Goal: Information Seeking & Learning: Learn about a topic

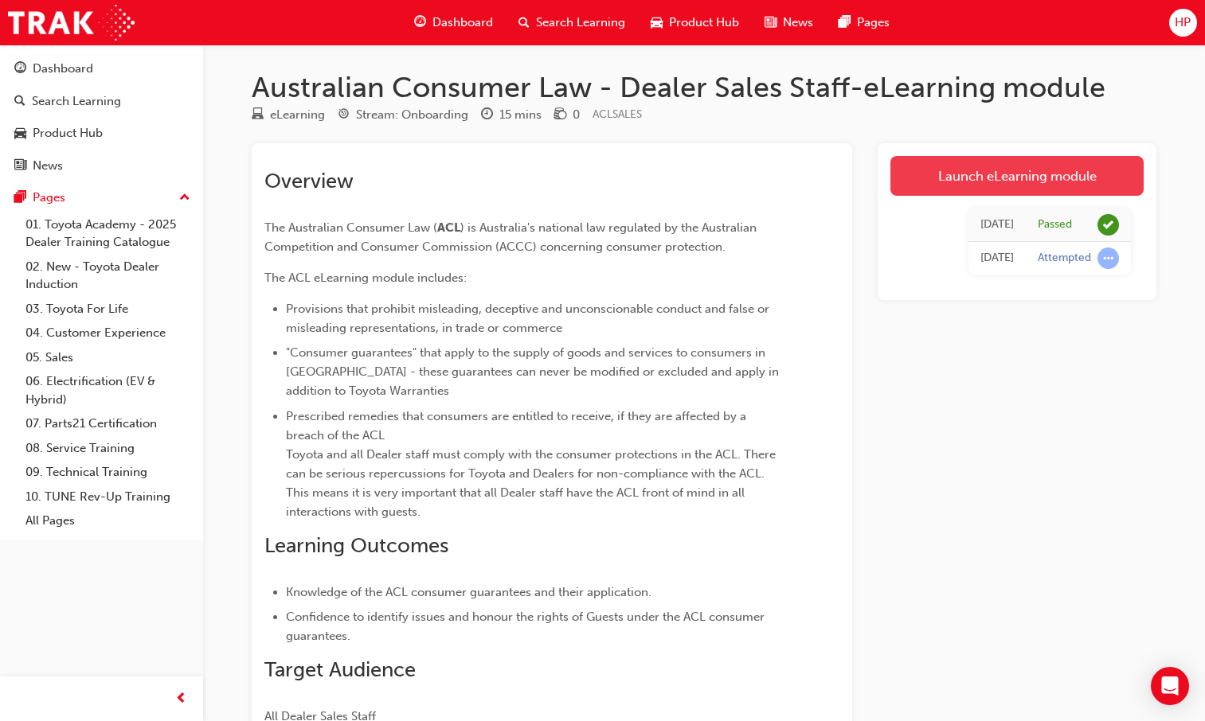
click at [980, 177] on link "Launch eLearning module" at bounding box center [1016, 176] width 253 height 40
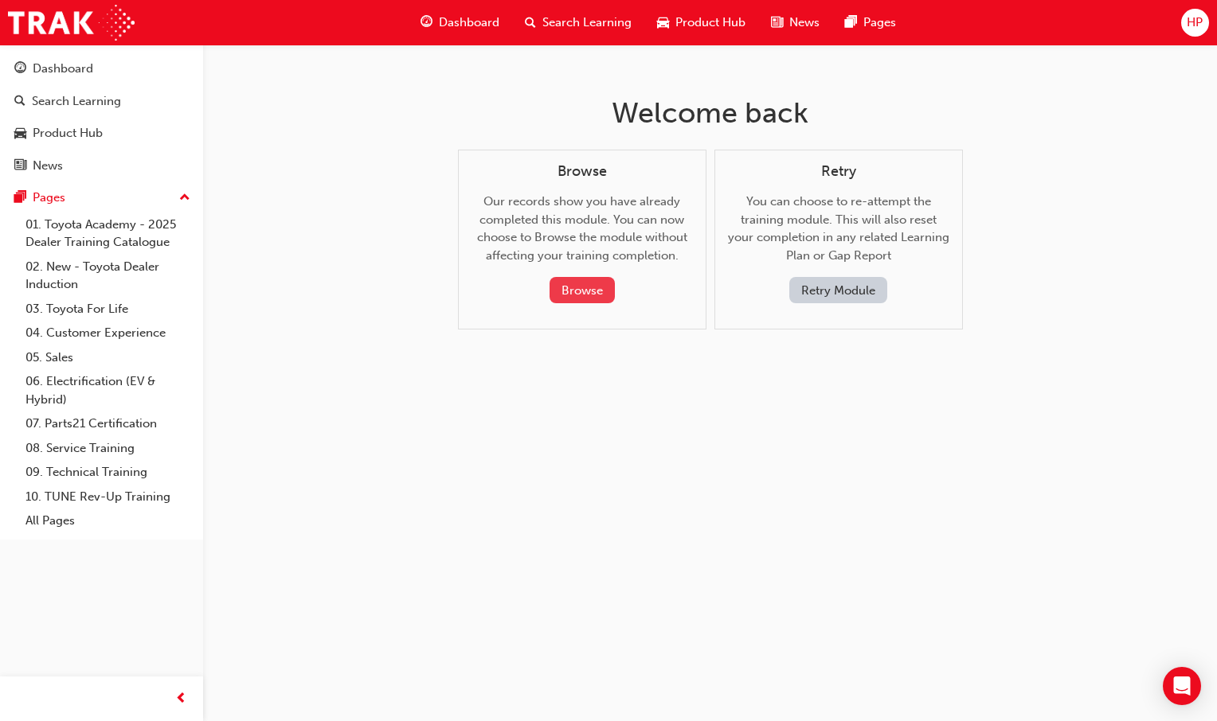
click at [582, 293] on button "Browse" at bounding box center [581, 290] width 65 height 26
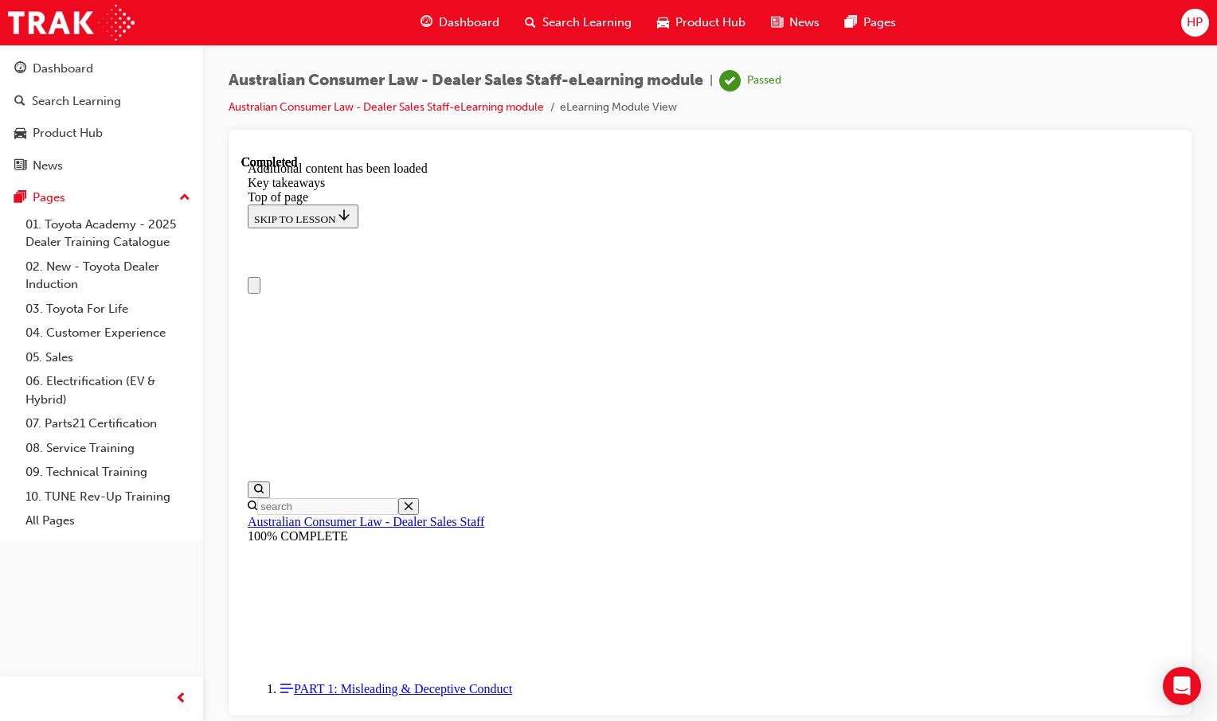
click at [455, 14] on span "Dashboard" at bounding box center [469, 23] width 61 height 18
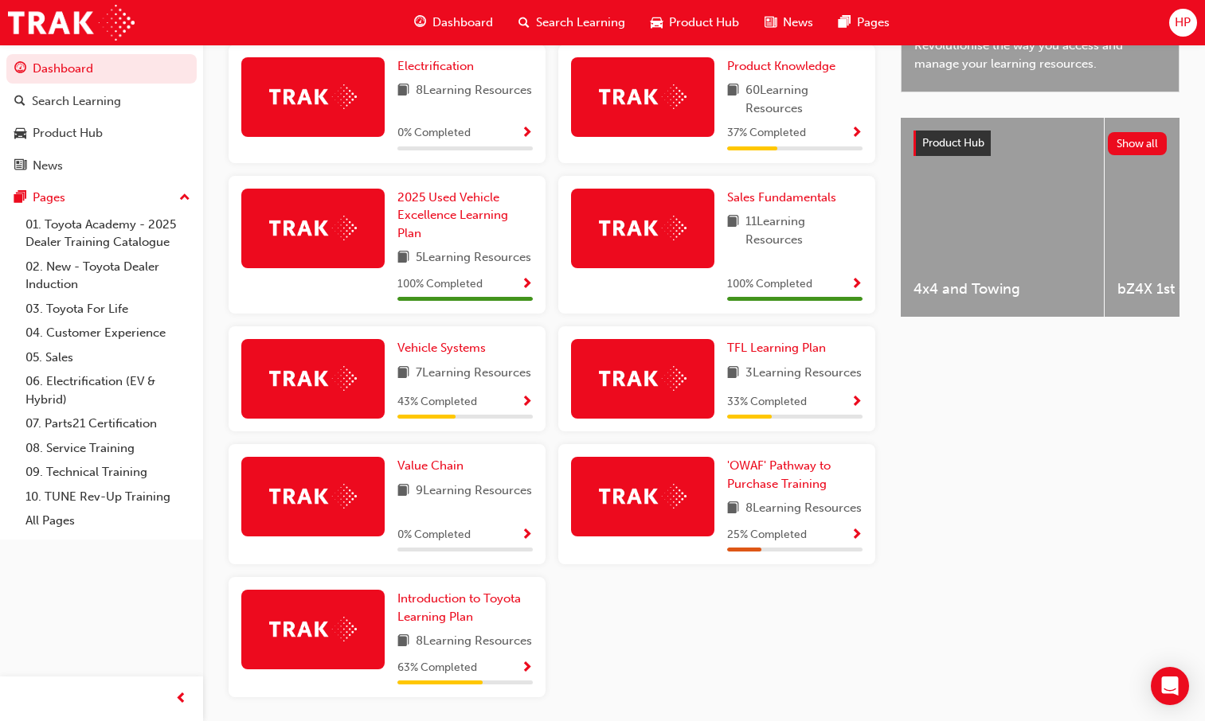
scroll to position [597, 0]
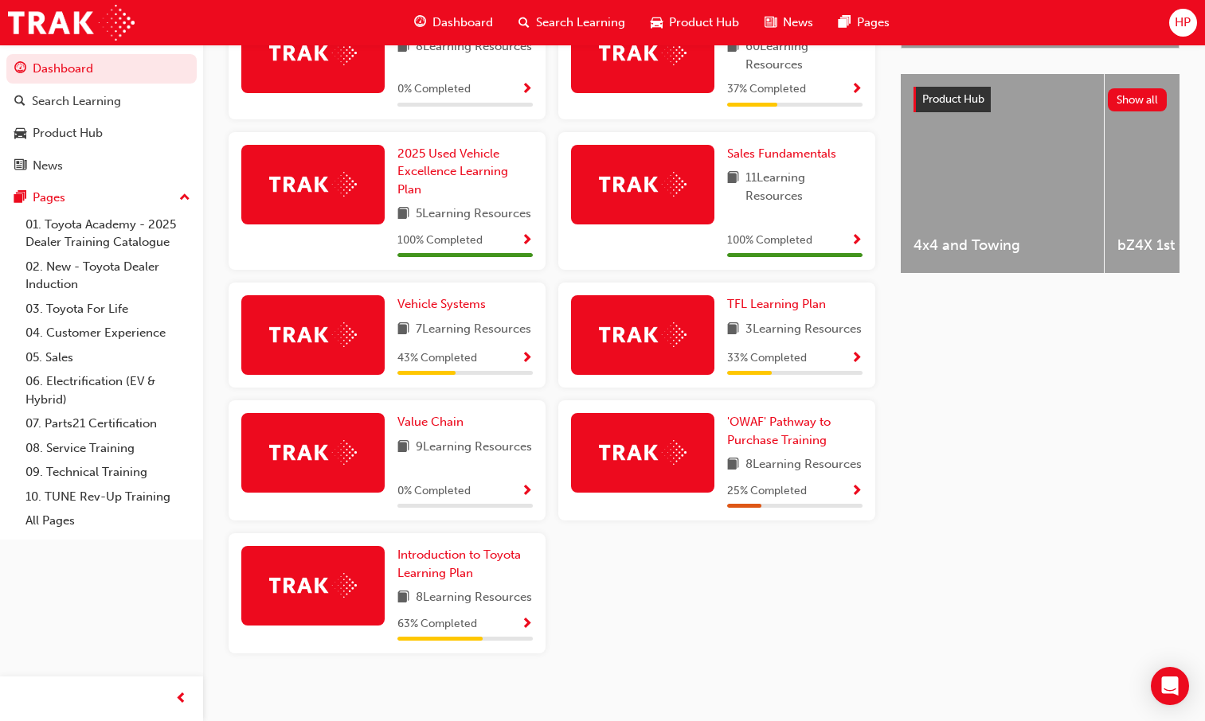
click at [526, 366] on span "Show Progress" at bounding box center [527, 359] width 12 height 14
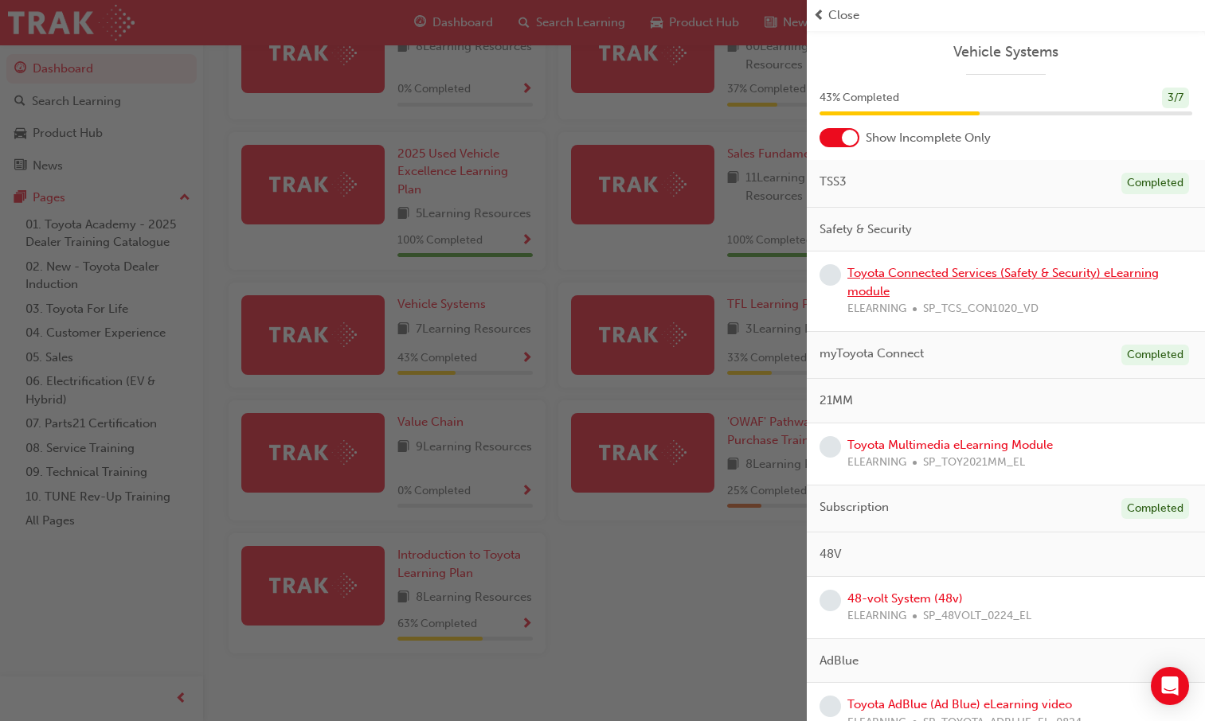
click at [934, 274] on link "Toyota Connected Services (Safety & Security) eLearning module" at bounding box center [1002, 282] width 311 height 33
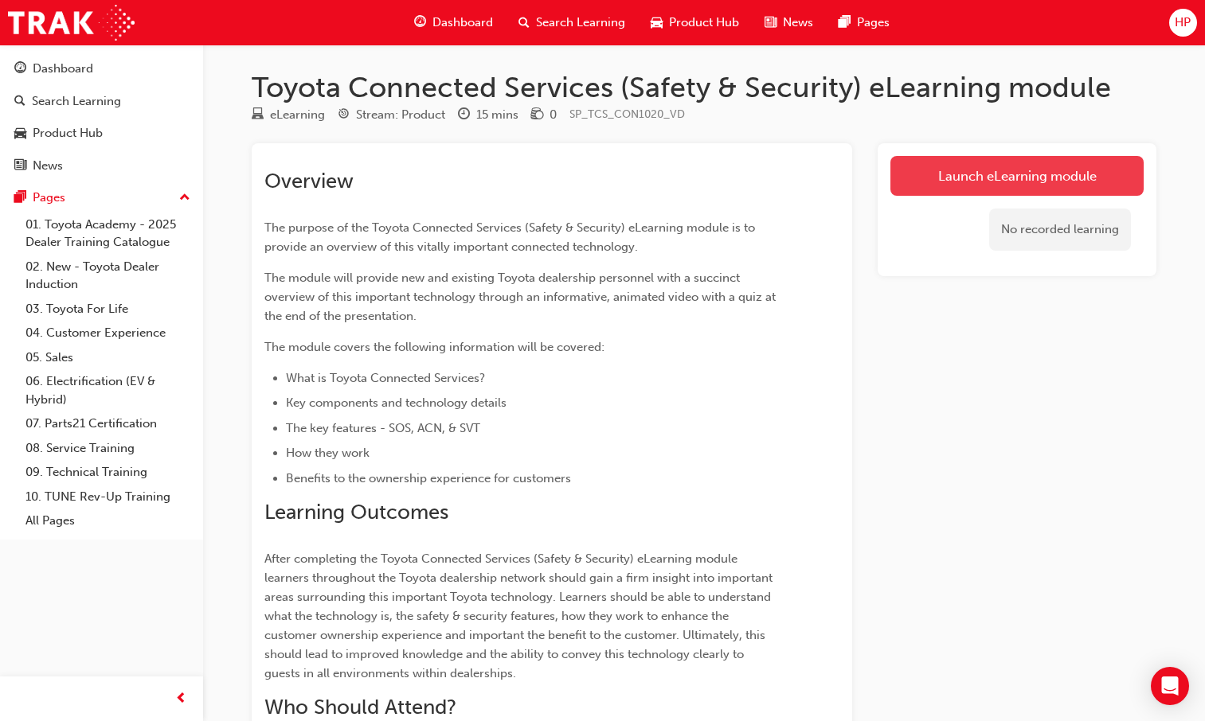
click at [948, 165] on link "Launch eLearning module" at bounding box center [1016, 176] width 253 height 40
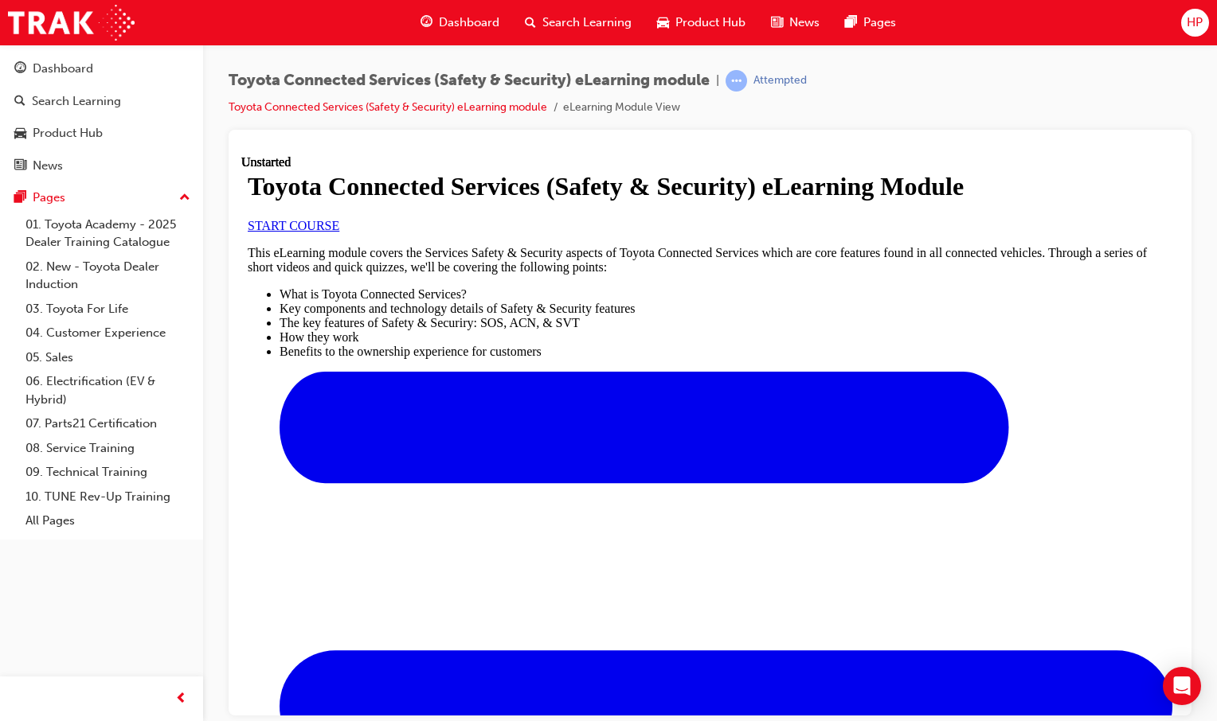
click at [339, 232] on link "START COURSE" at bounding box center [294, 225] width 92 height 14
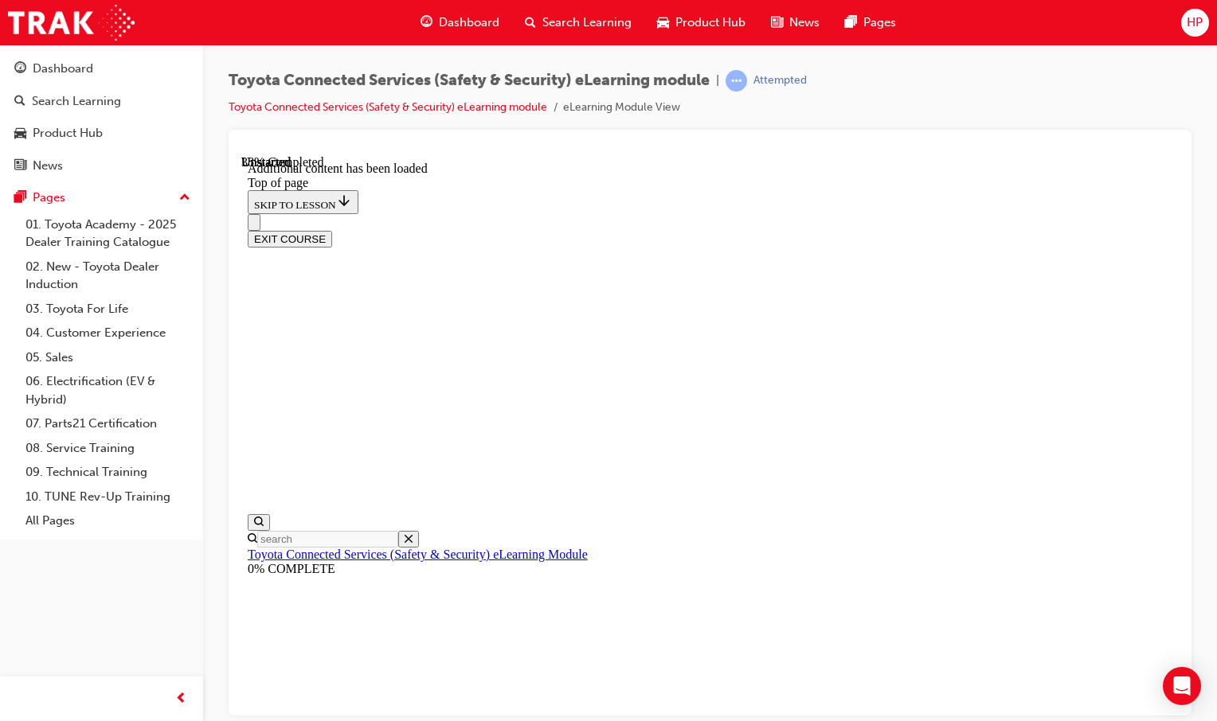
scroll to position [489, 0]
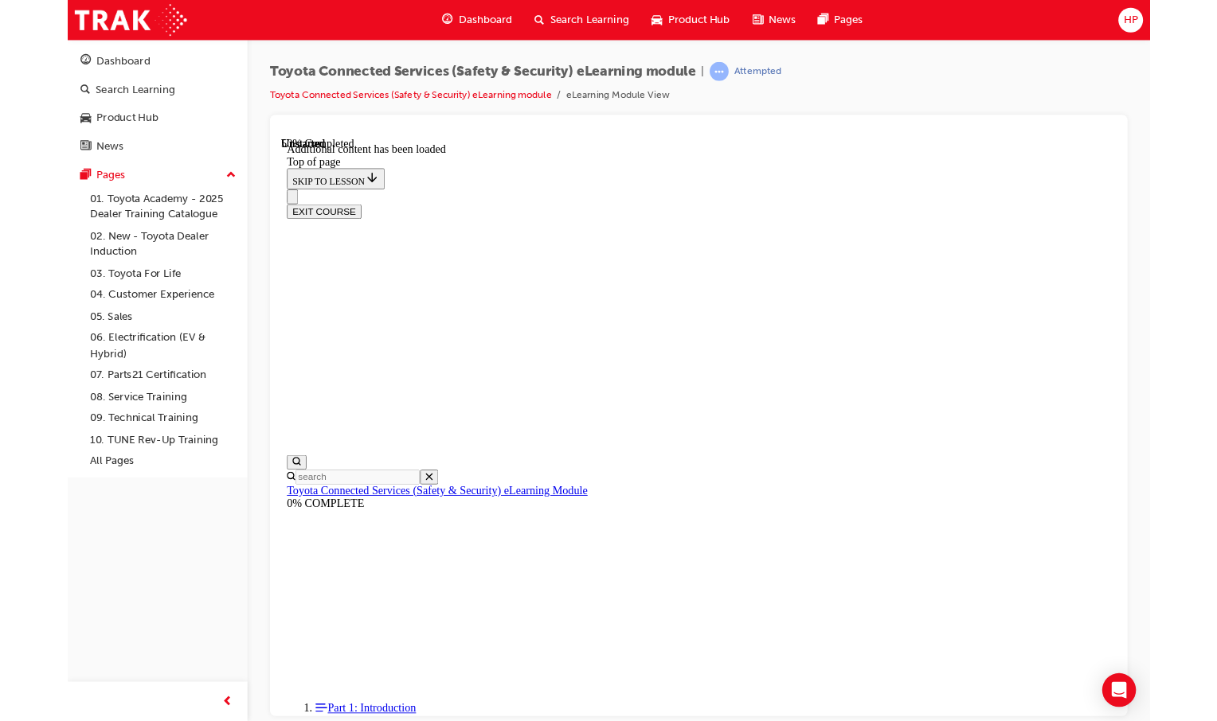
scroll to position [383, 0]
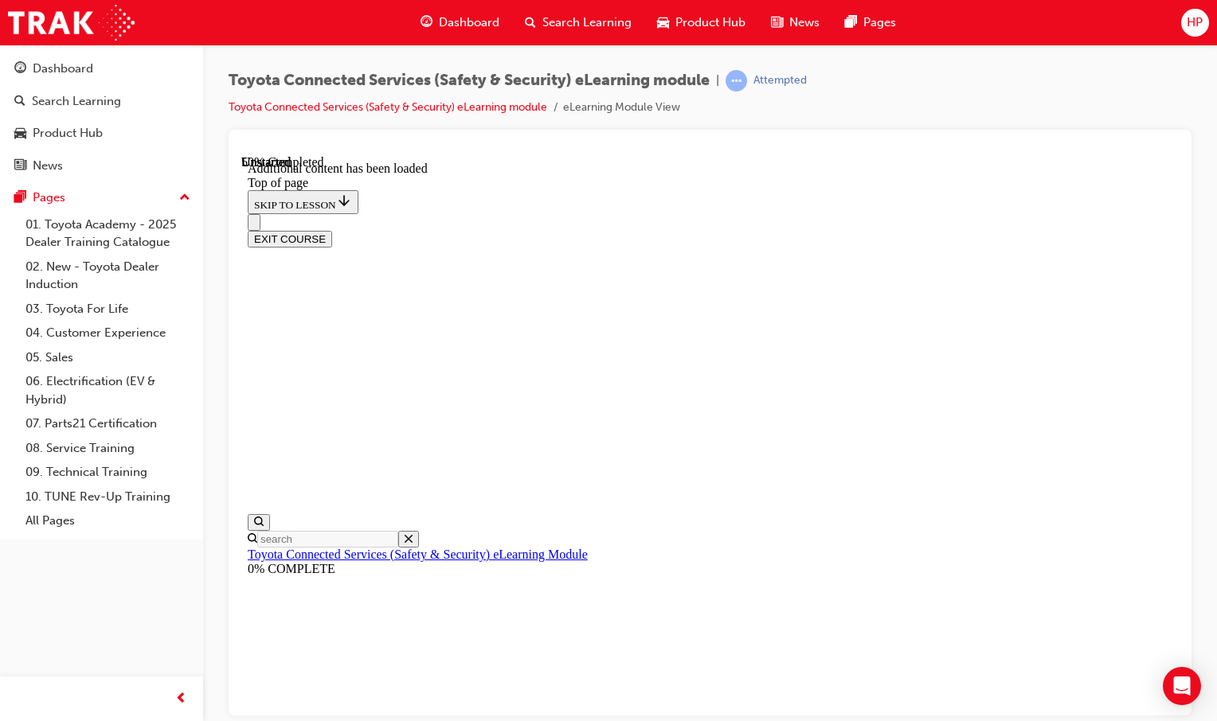
drag, startPoint x: 550, startPoint y: 285, endPoint x: 569, endPoint y: 280, distance: 19.1
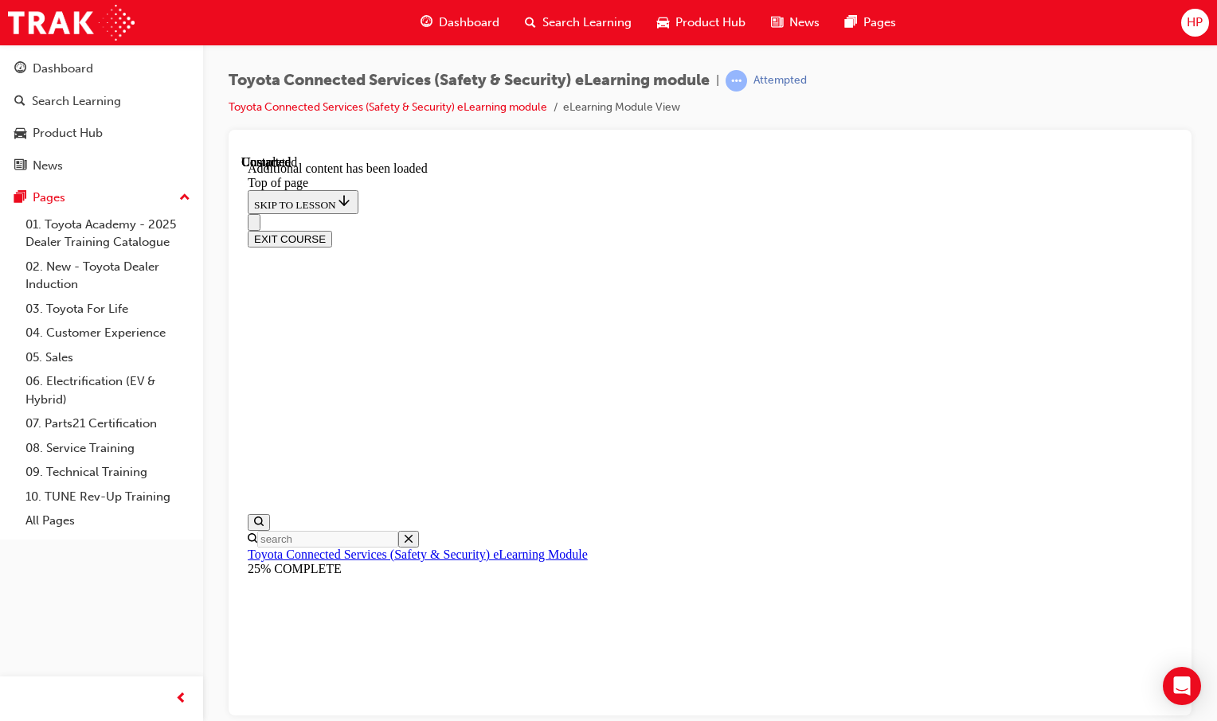
drag, startPoint x: 1110, startPoint y: 685, endPoint x: 1355, endPoint y: 899, distance: 325.0
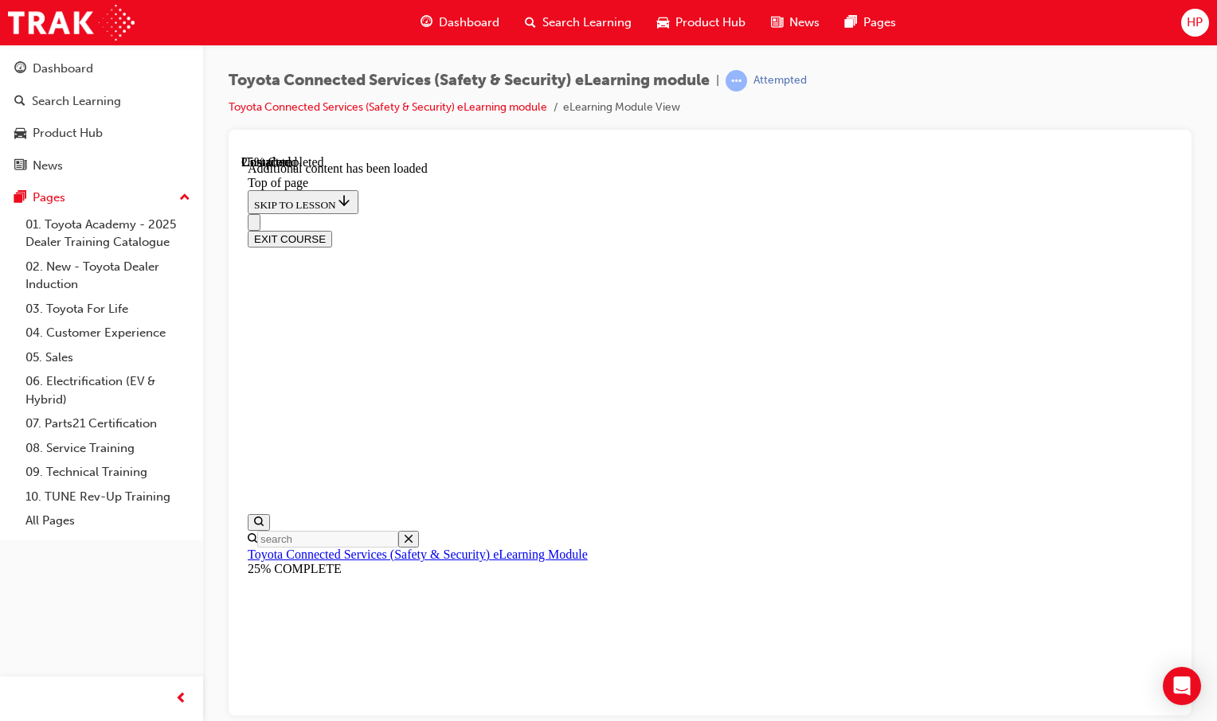
scroll to position [313, 0]
drag, startPoint x: 568, startPoint y: 184, endPoint x: 765, endPoint y: 212, distance: 199.4
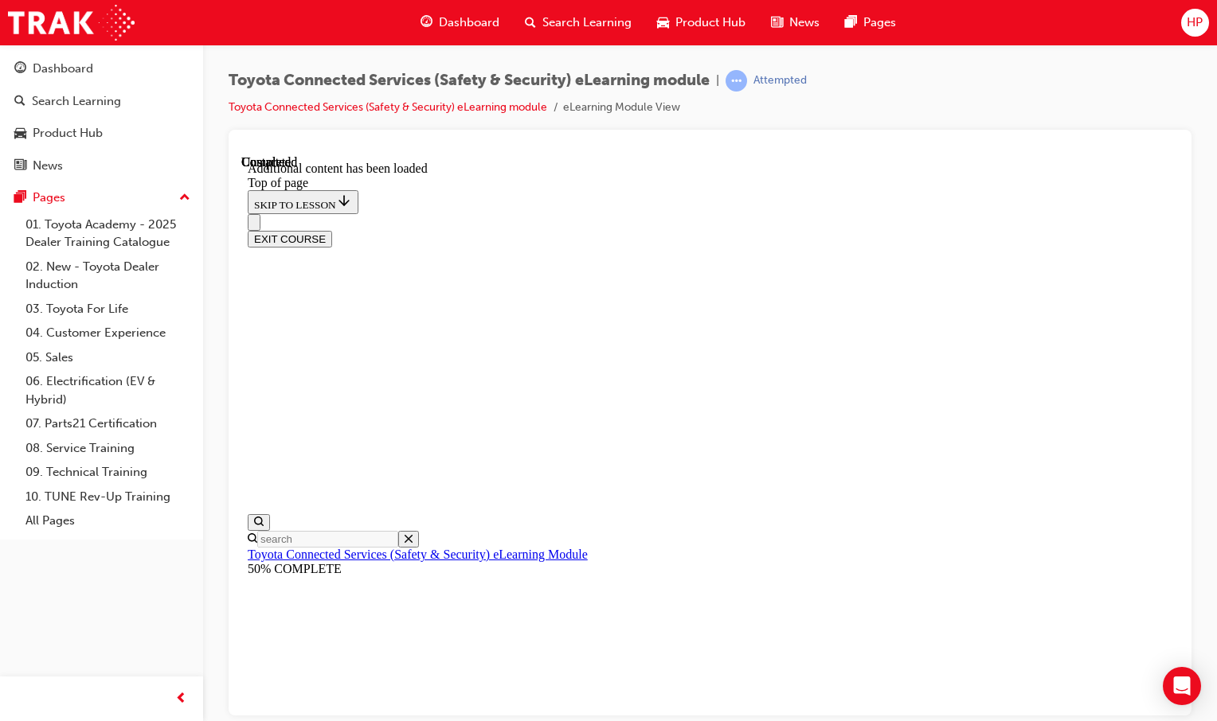
drag, startPoint x: 565, startPoint y: 241, endPoint x: 903, endPoint y: 218, distance: 338.4
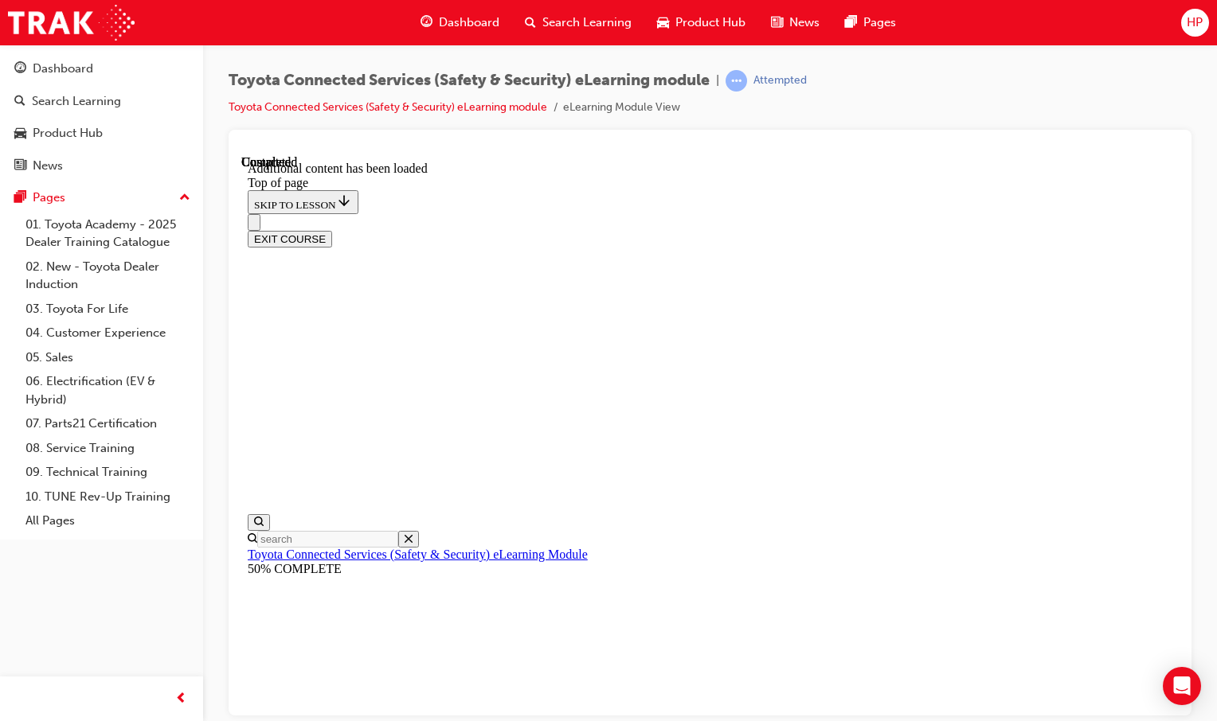
drag, startPoint x: 1133, startPoint y: 355, endPoint x: 1010, endPoint y: 405, distance: 133.2
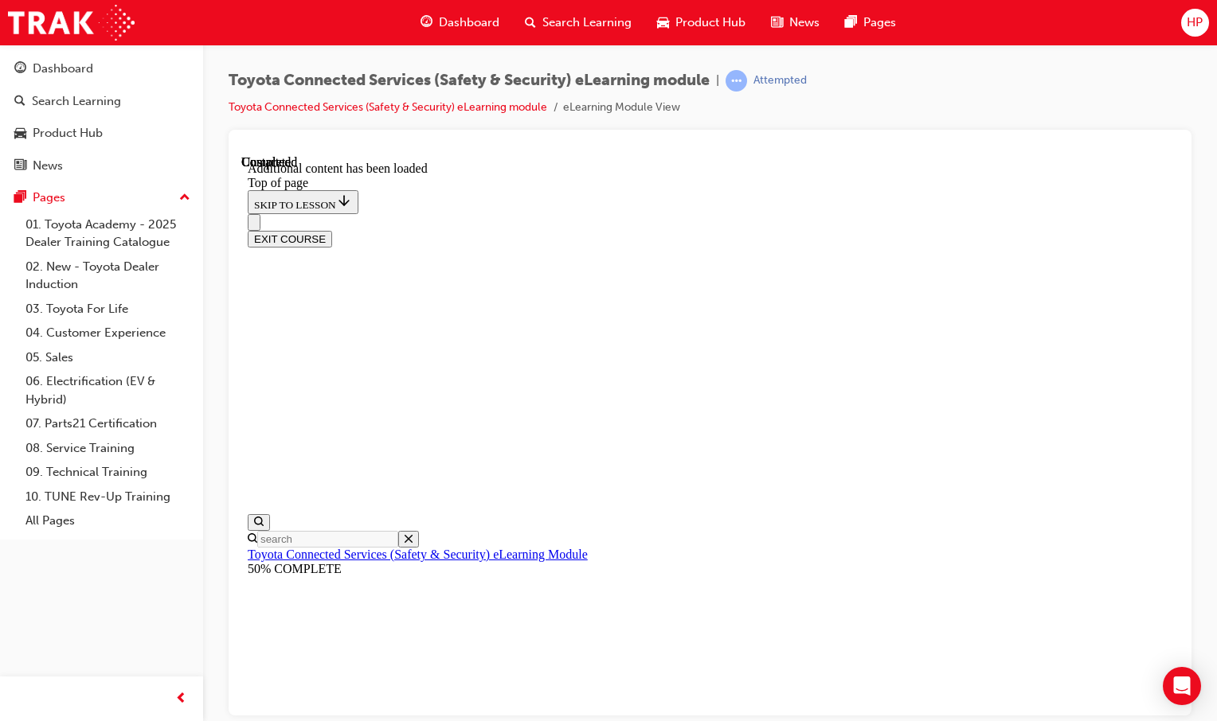
drag, startPoint x: 1036, startPoint y: 409, endPoint x: 1029, endPoint y: 393, distance: 16.7
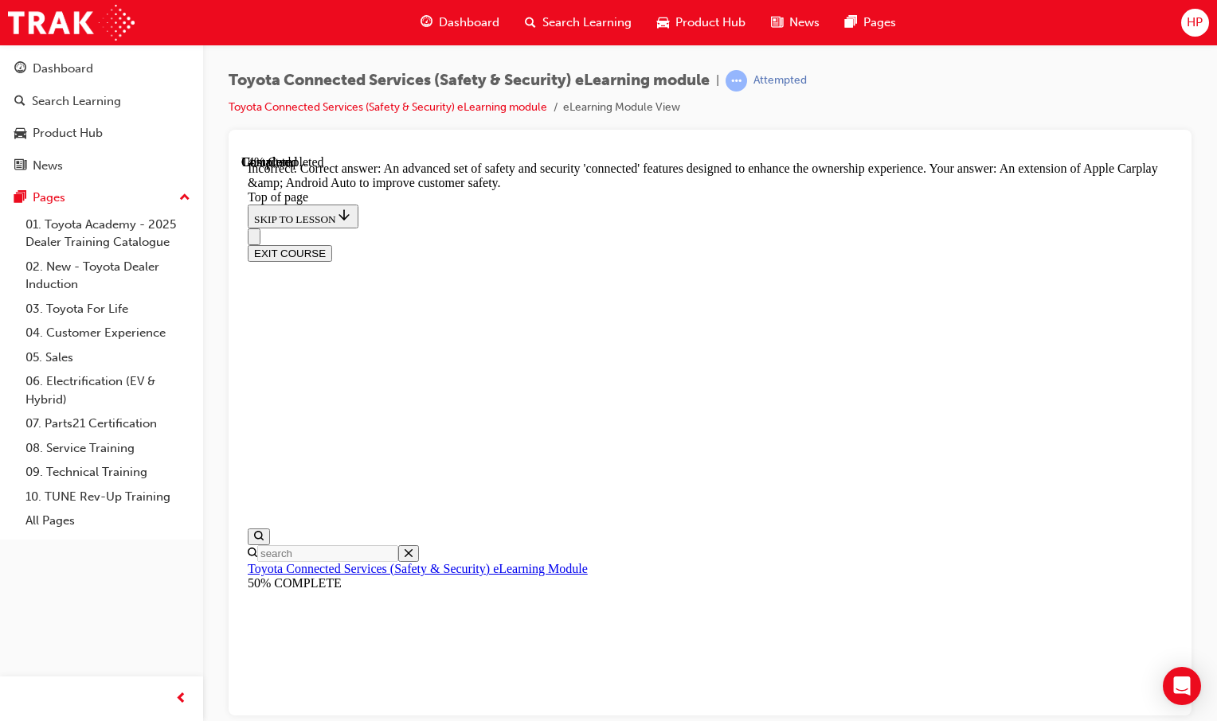
scroll to position [385, 0]
drag, startPoint x: 775, startPoint y: 465, endPoint x: 780, endPoint y: 473, distance: 9.3
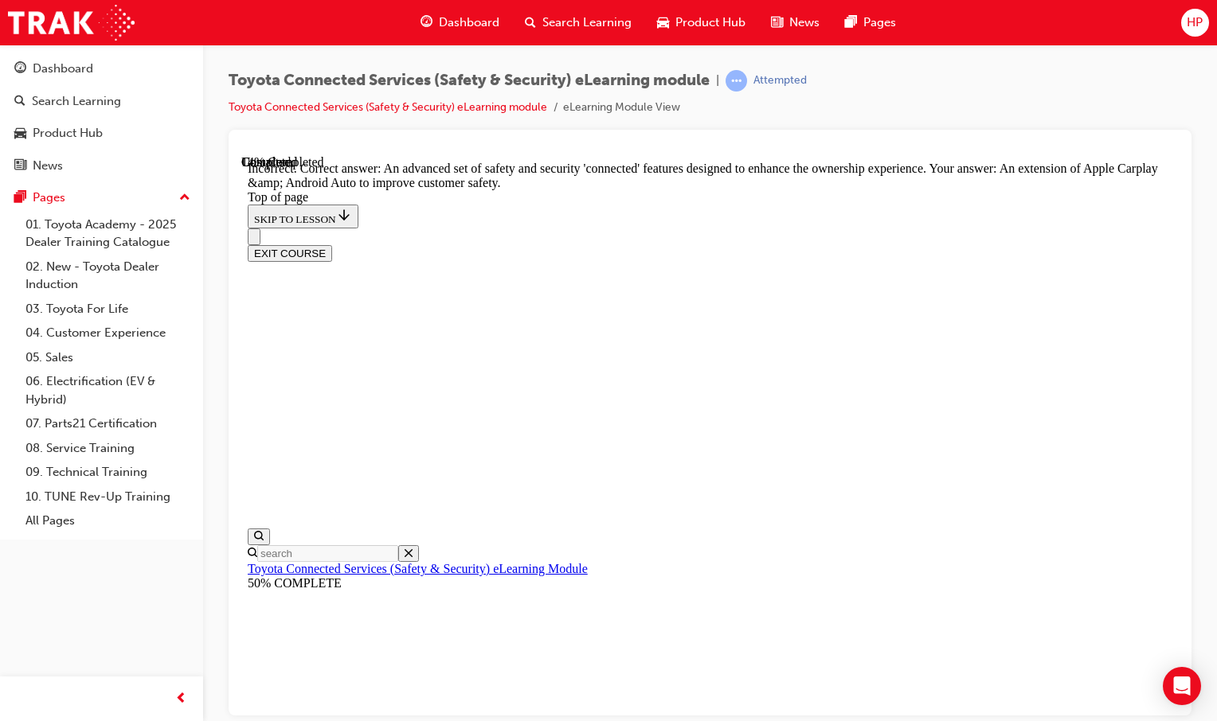
scroll to position [391, 0]
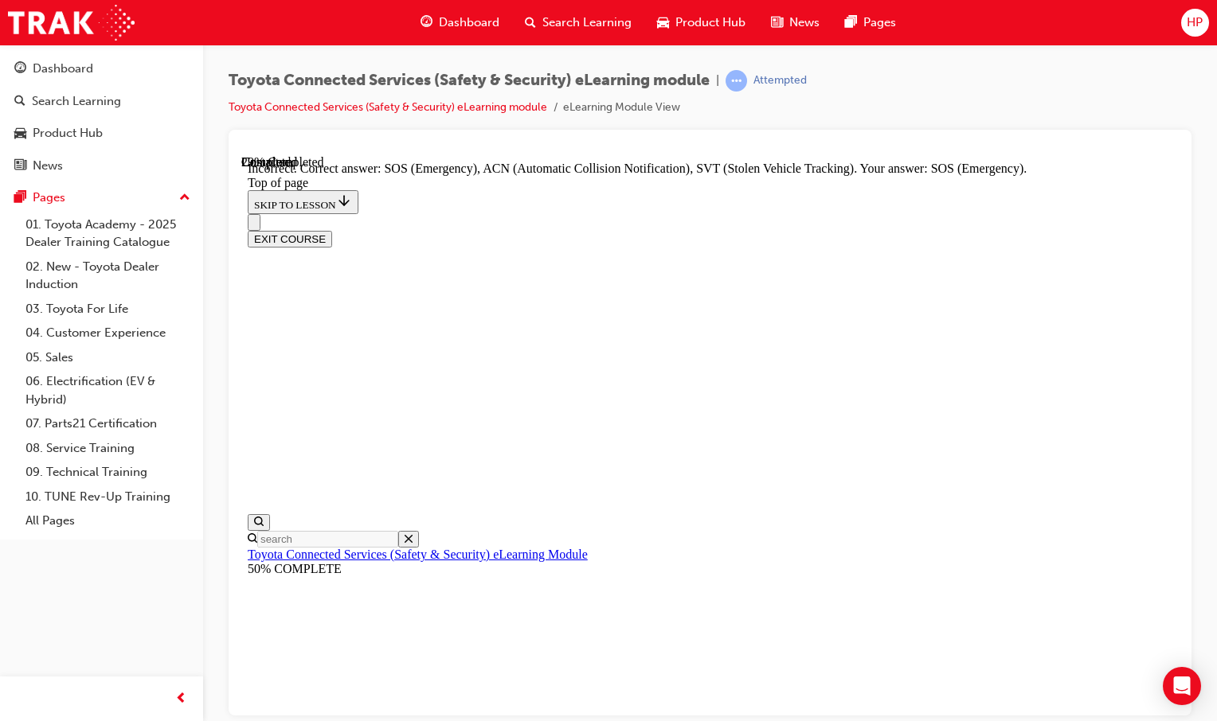
scroll to position [441, 0]
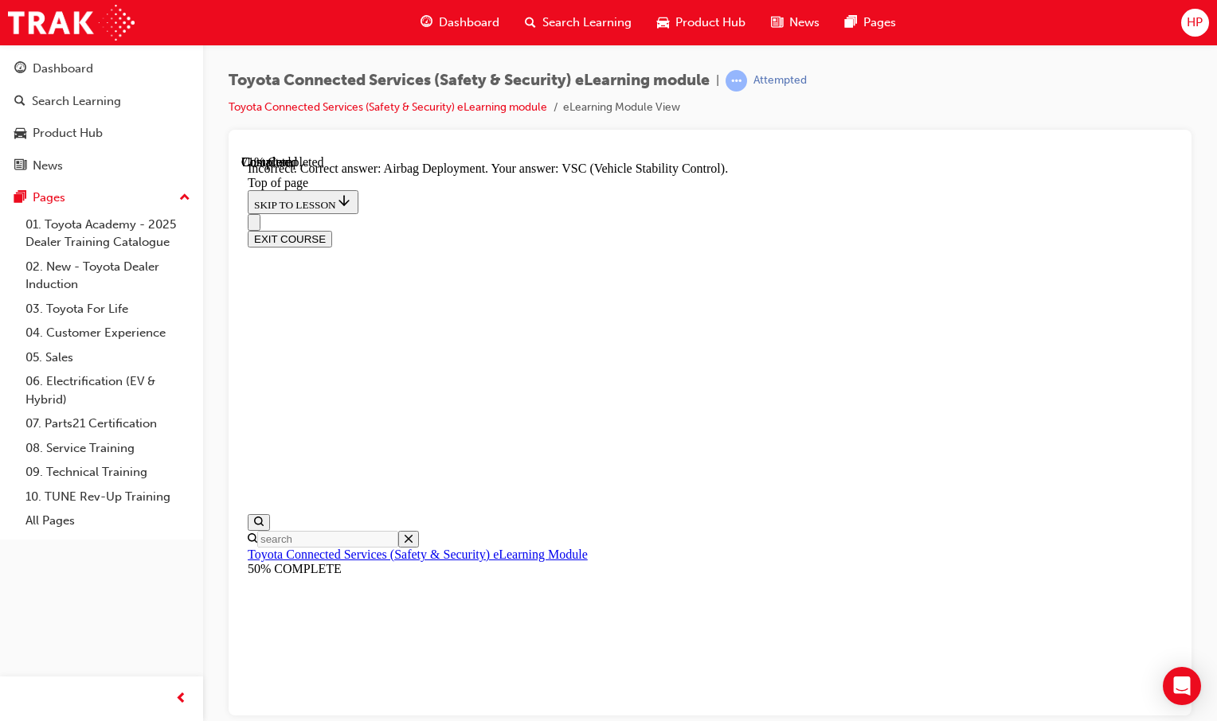
scroll to position [333, 0]
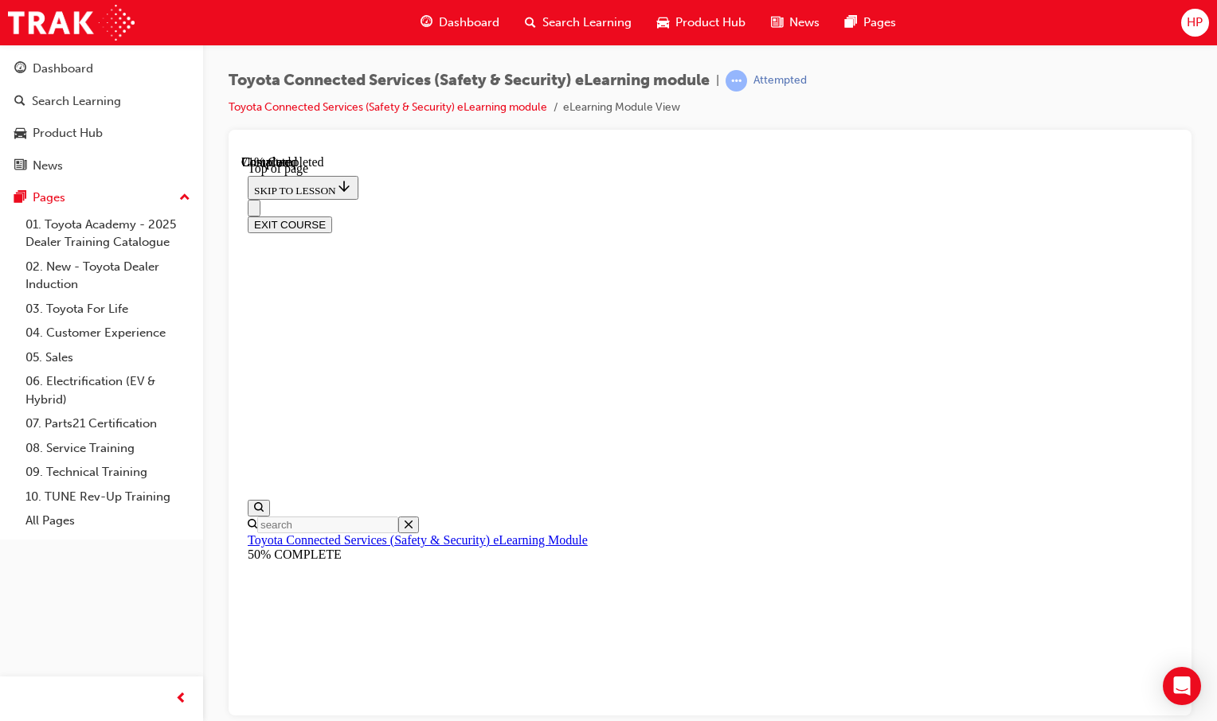
scroll to position [128, 0]
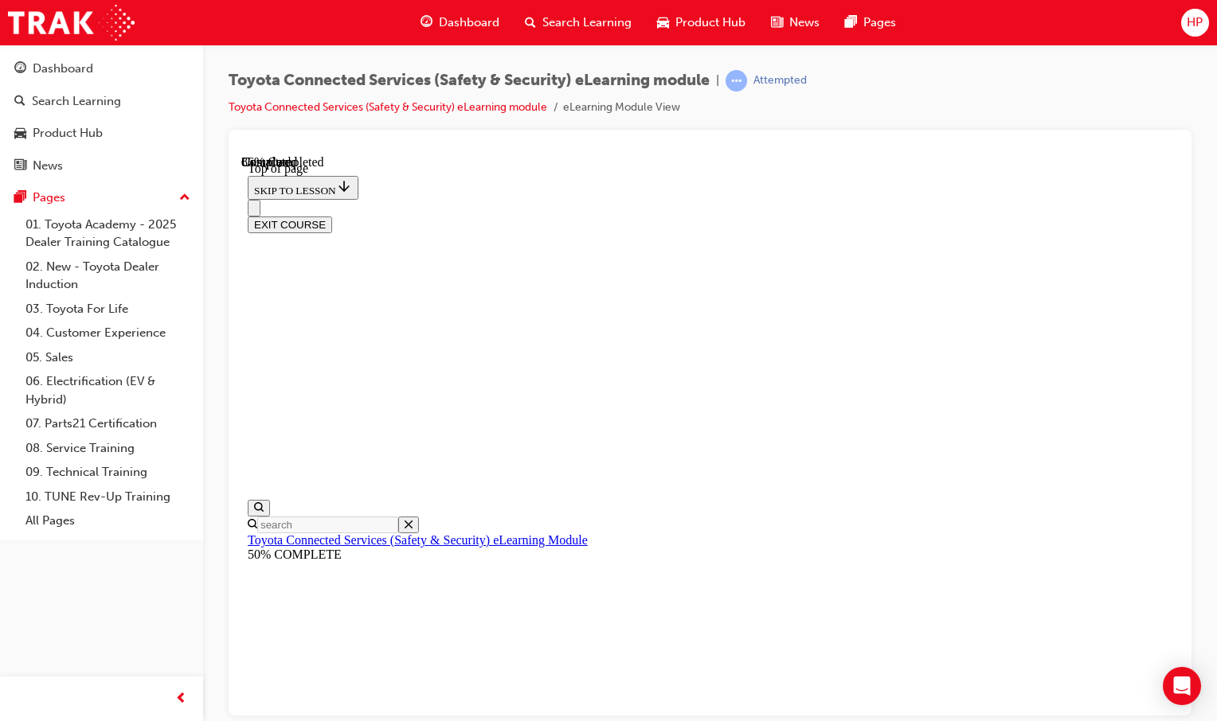
scroll to position [273, 0]
drag, startPoint x: 717, startPoint y: 509, endPoint x: 724, endPoint y: 502, distance: 9.0
drag, startPoint x: 724, startPoint y: 502, endPoint x: 794, endPoint y: 651, distance: 164.6
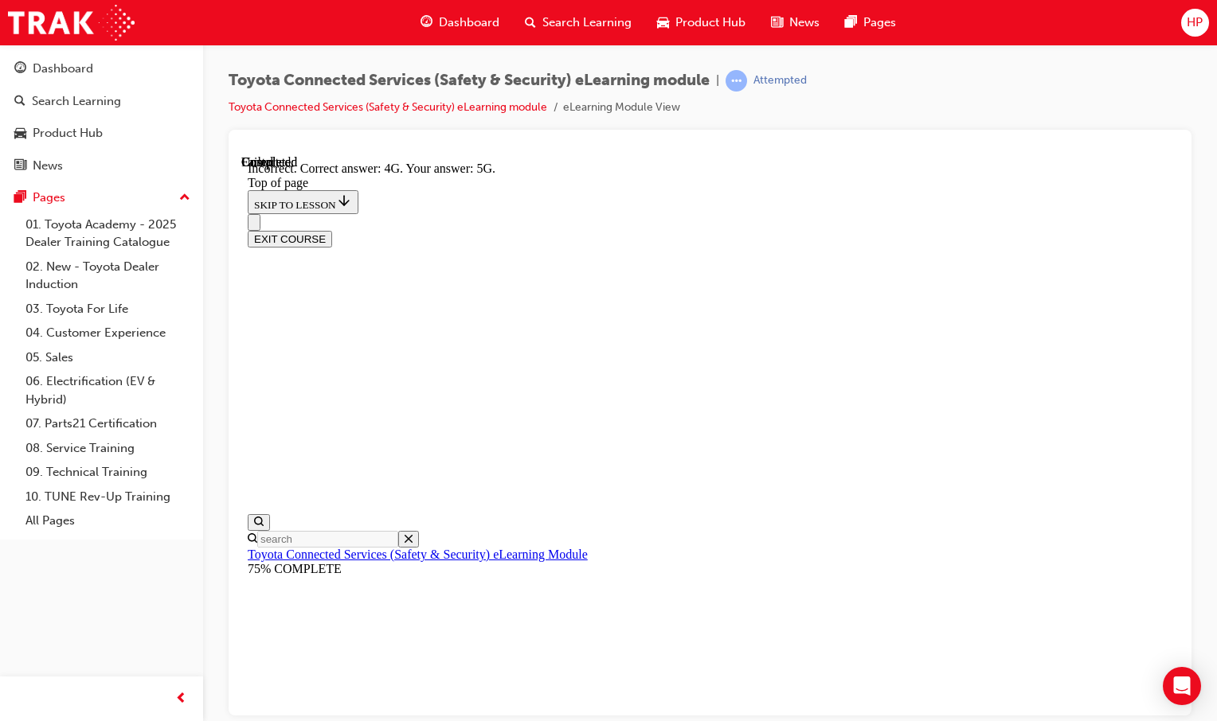
scroll to position [414, 0]
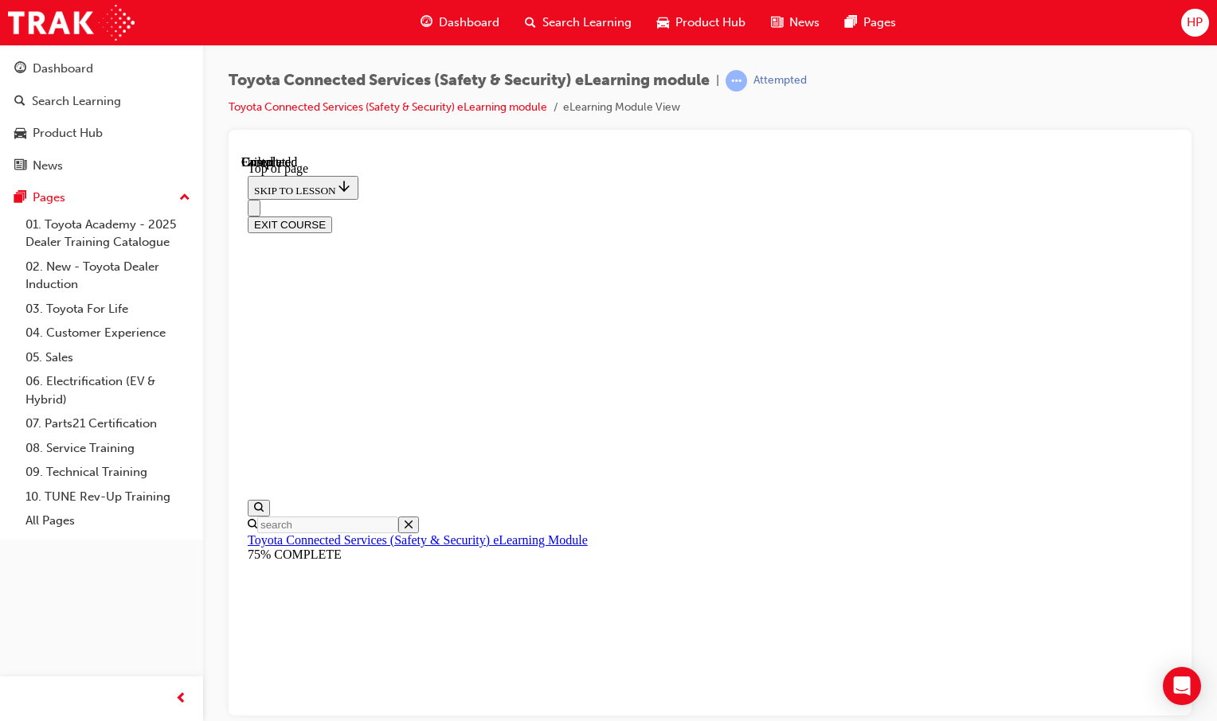
scroll to position [304, 0]
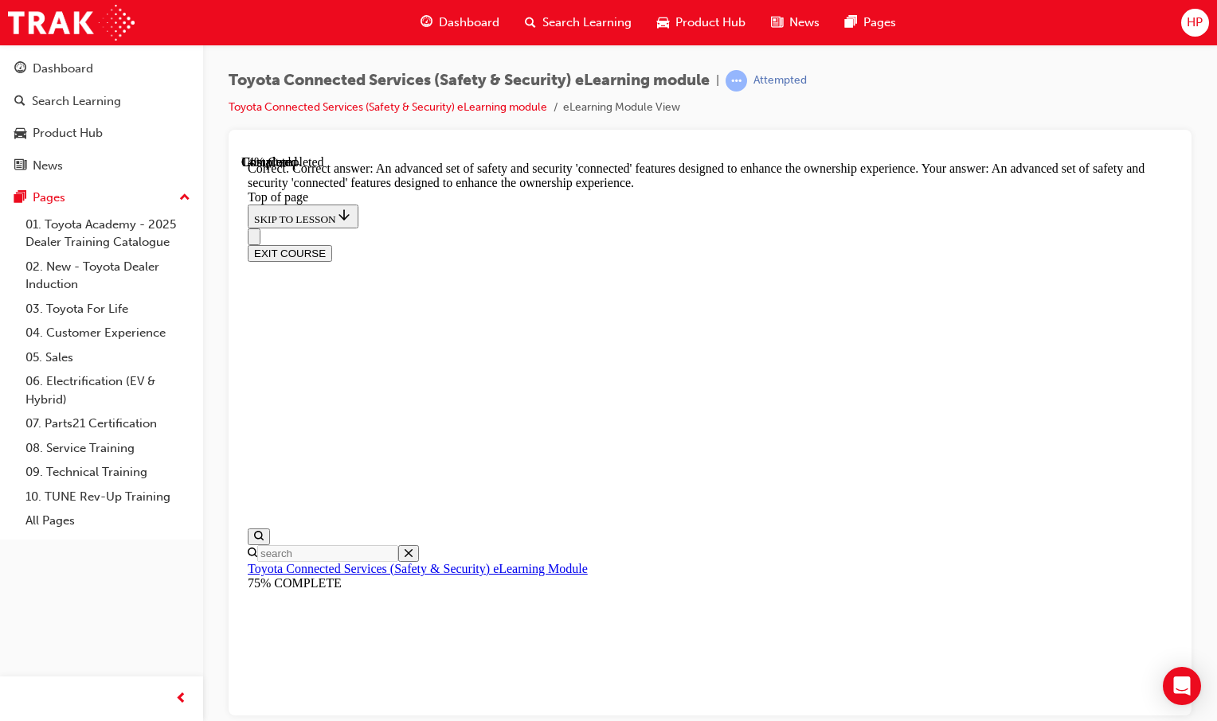
scroll to position [128, 0]
drag, startPoint x: 598, startPoint y: 354, endPoint x: 761, endPoint y: 342, distance: 163.7
drag, startPoint x: 761, startPoint y: 342, endPoint x: 533, endPoint y: 360, distance: 229.2
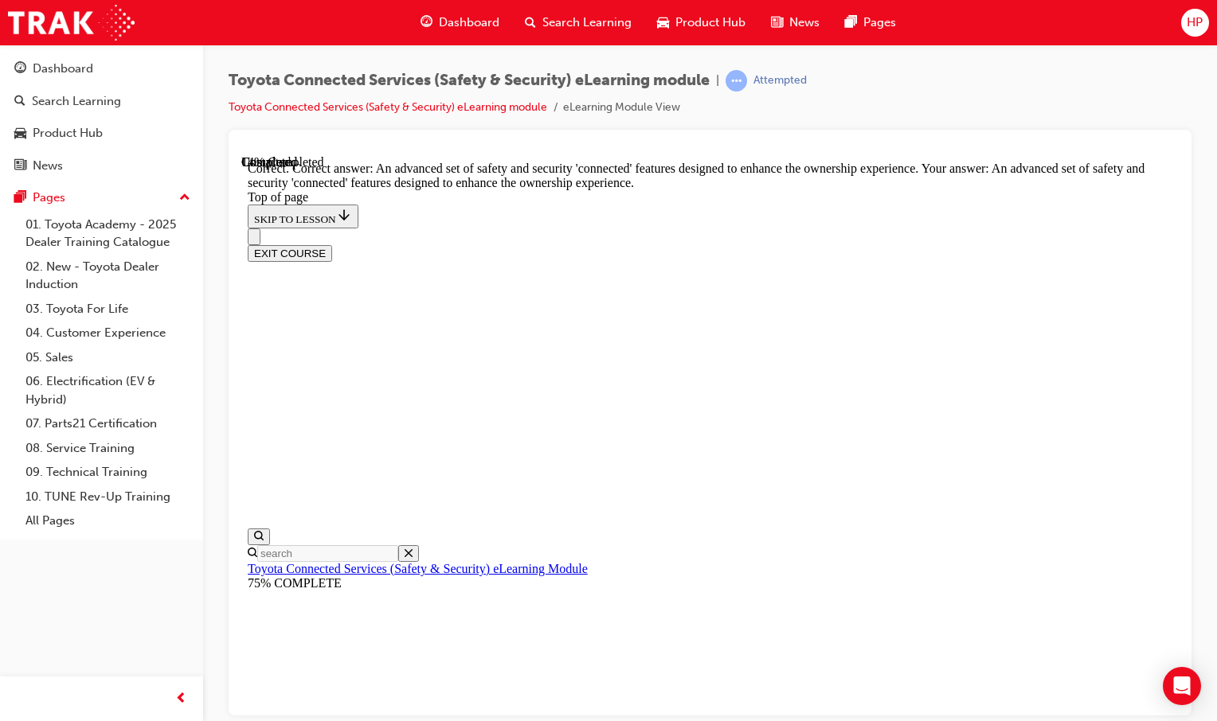
scroll to position [367, 0]
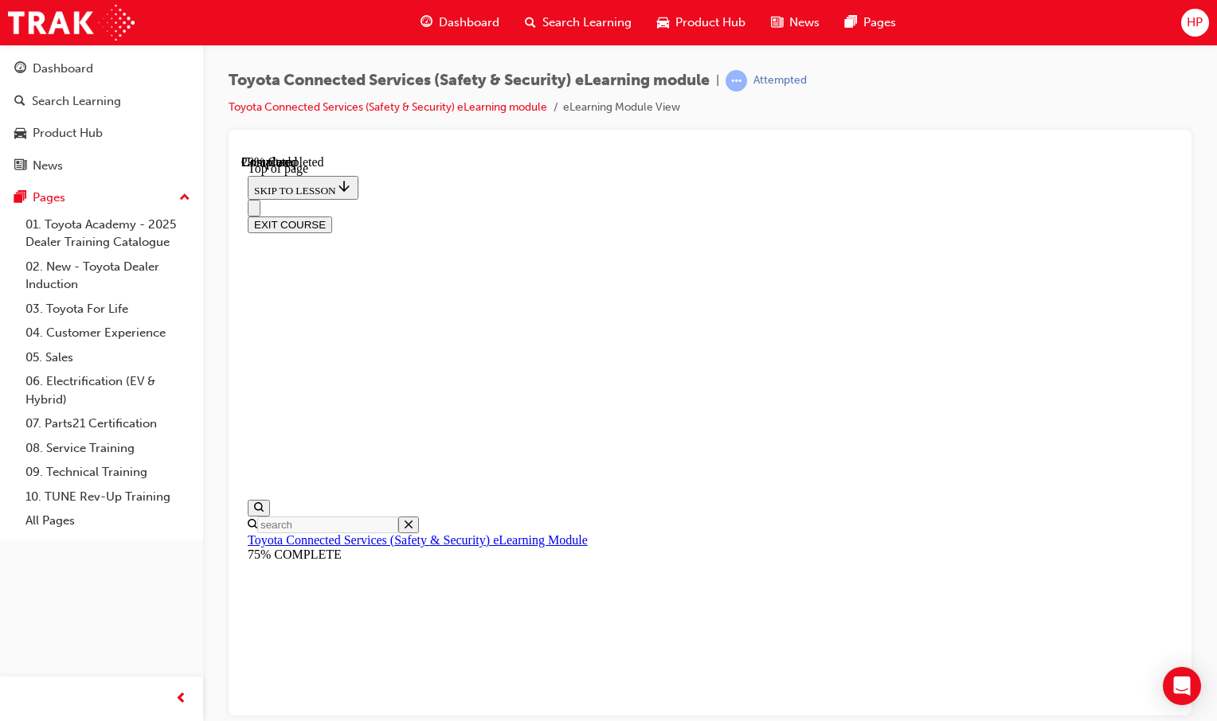
scroll to position [287, 0]
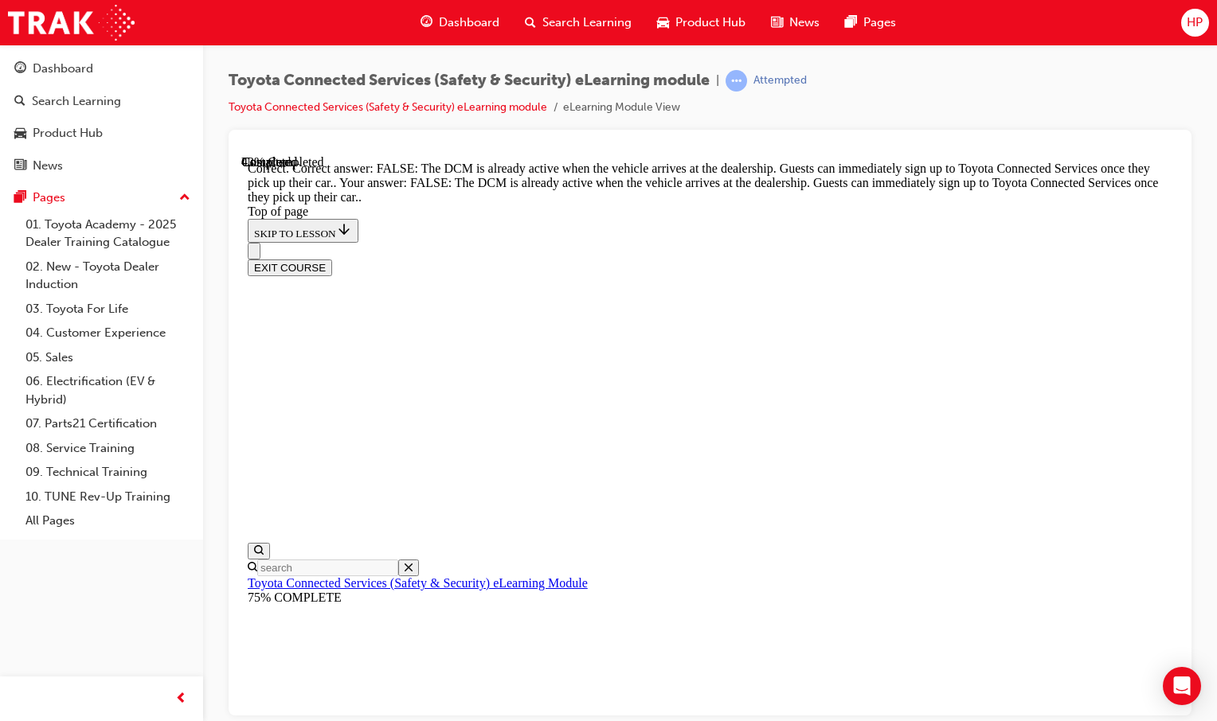
scroll to position [393, 0]
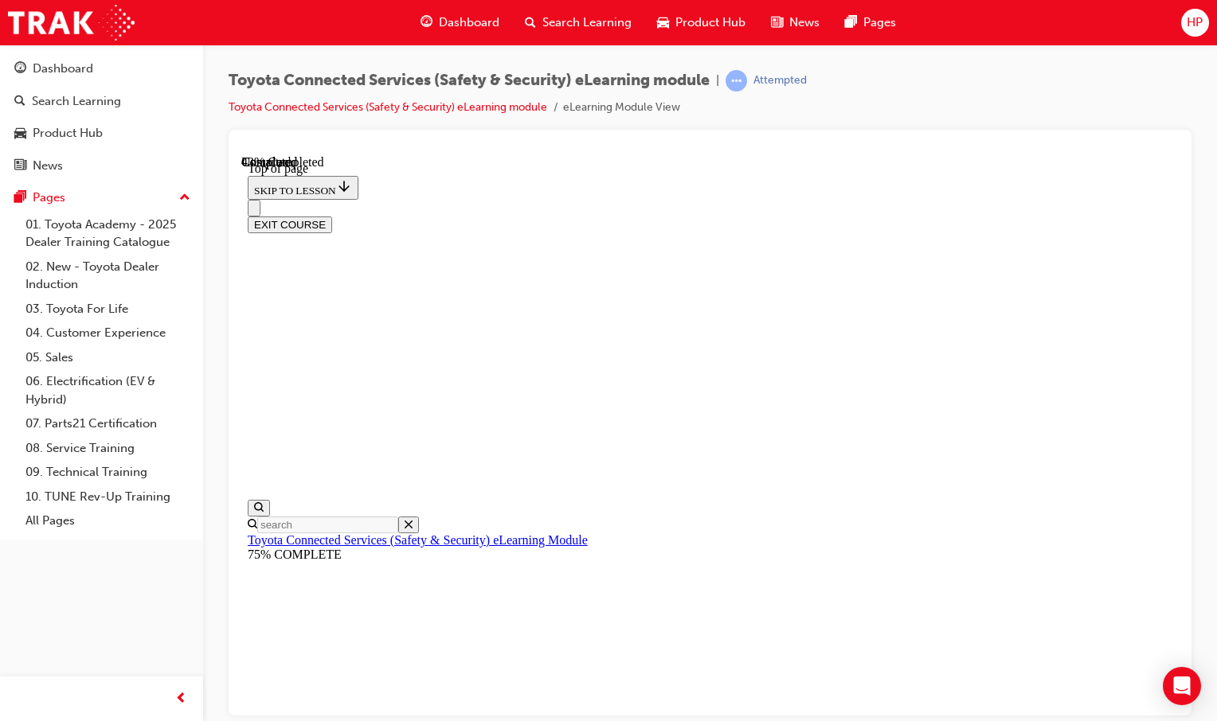
scroll to position [80, 0]
drag, startPoint x: 605, startPoint y: 346, endPoint x: 846, endPoint y: 412, distance: 249.6
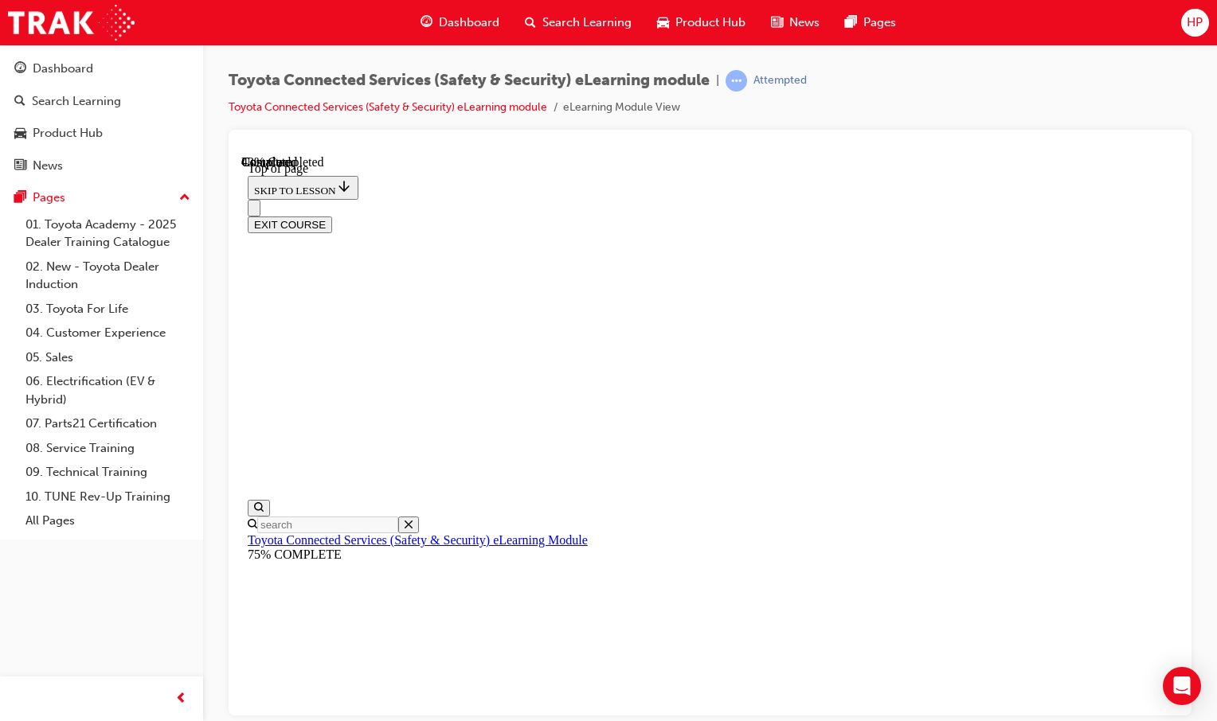
scroll to position [295, 0]
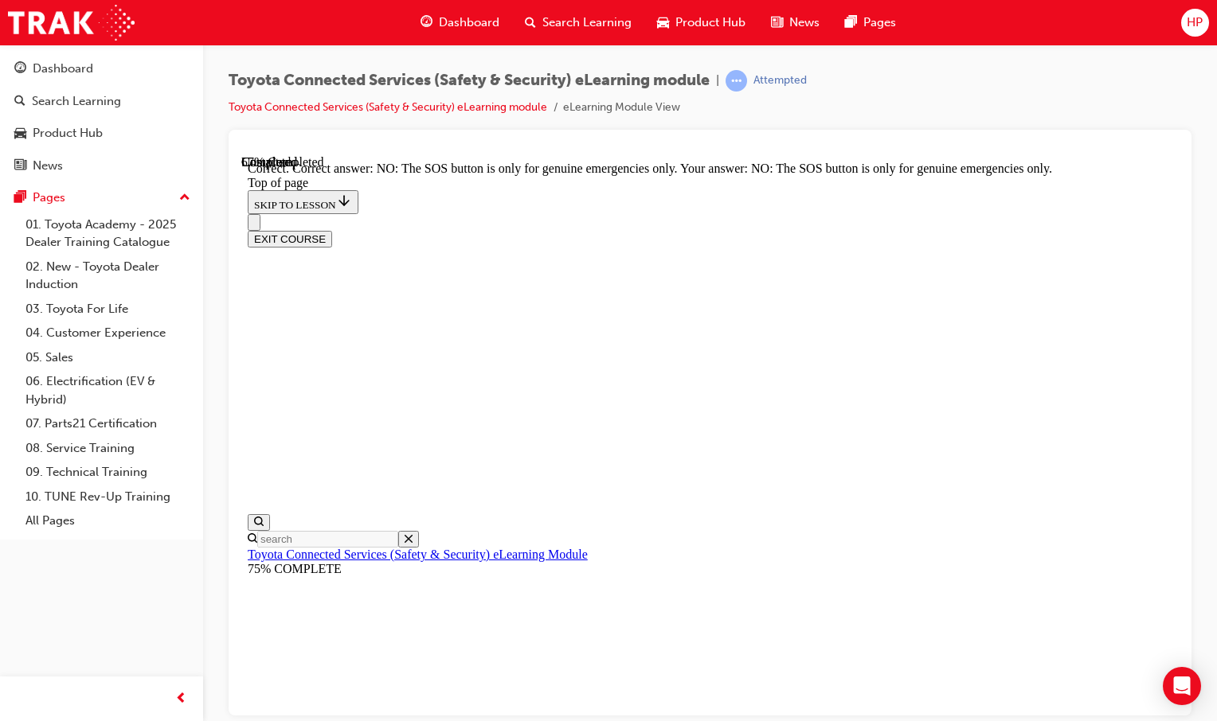
scroll to position [346, 0]
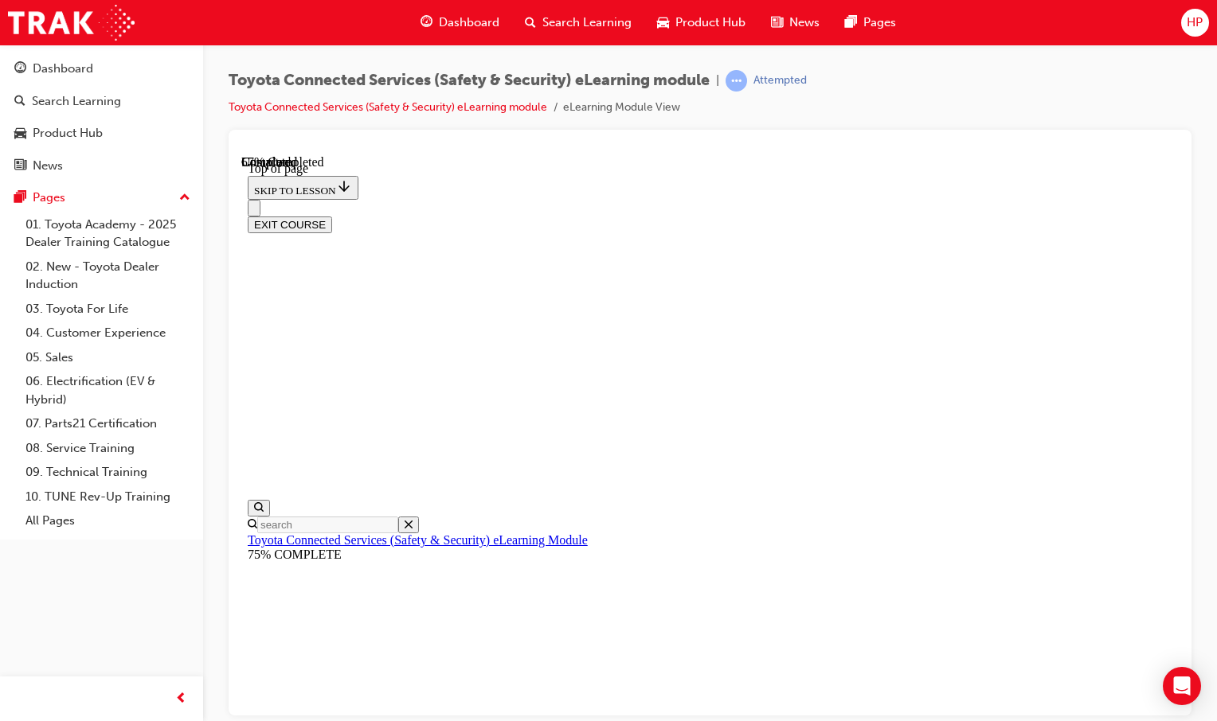
scroll to position [128, 0]
drag, startPoint x: 599, startPoint y: 310, endPoint x: 1055, endPoint y: 342, distance: 457.4
drag, startPoint x: 1055, startPoint y: 342, endPoint x: 827, endPoint y: 369, distance: 230.1
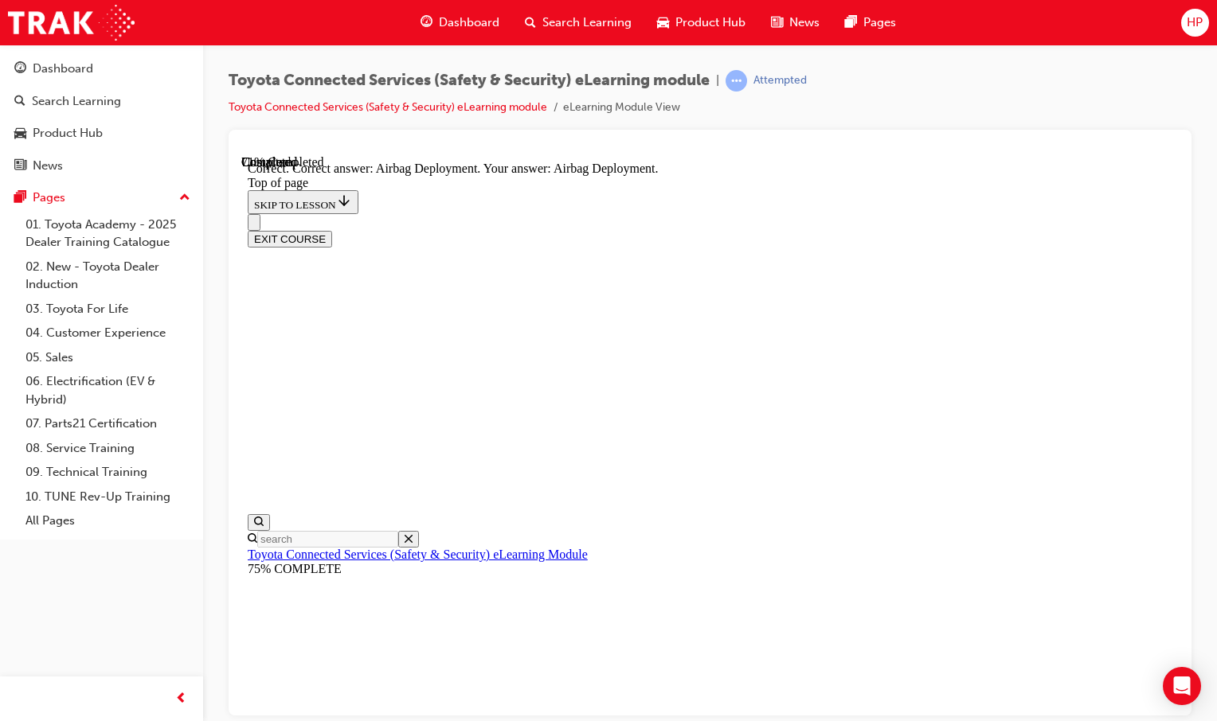
scroll to position [333, 0]
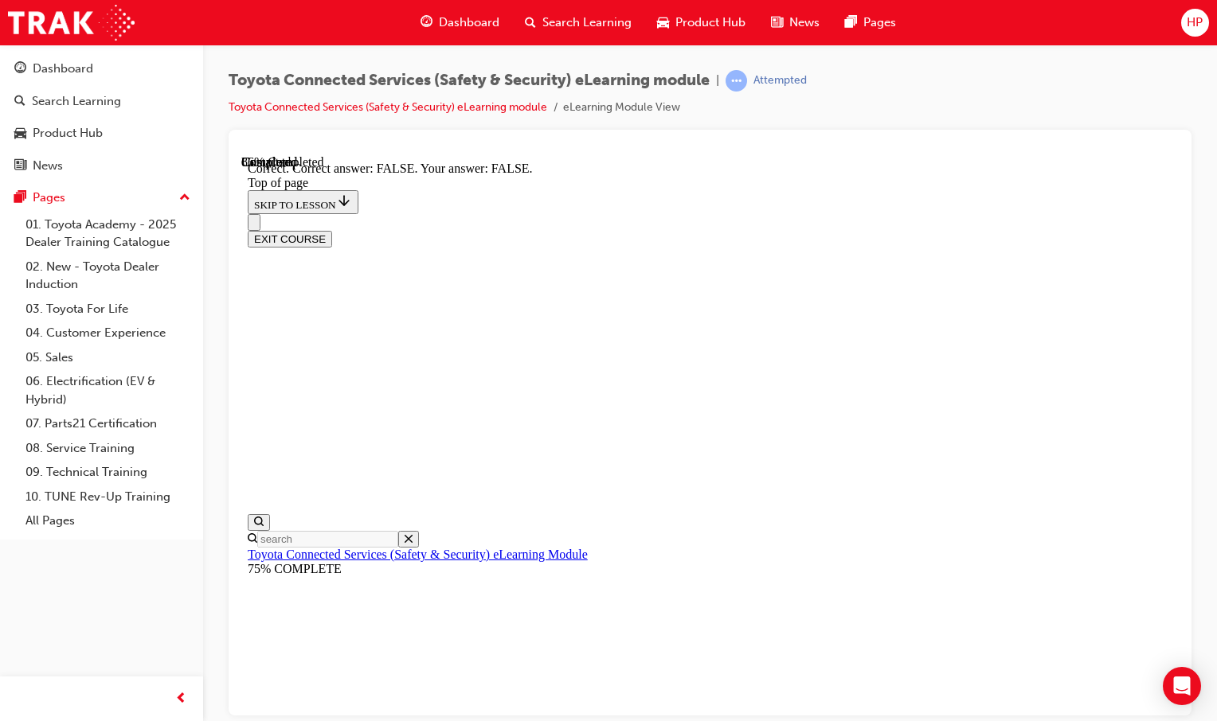
scroll to position [314, 0]
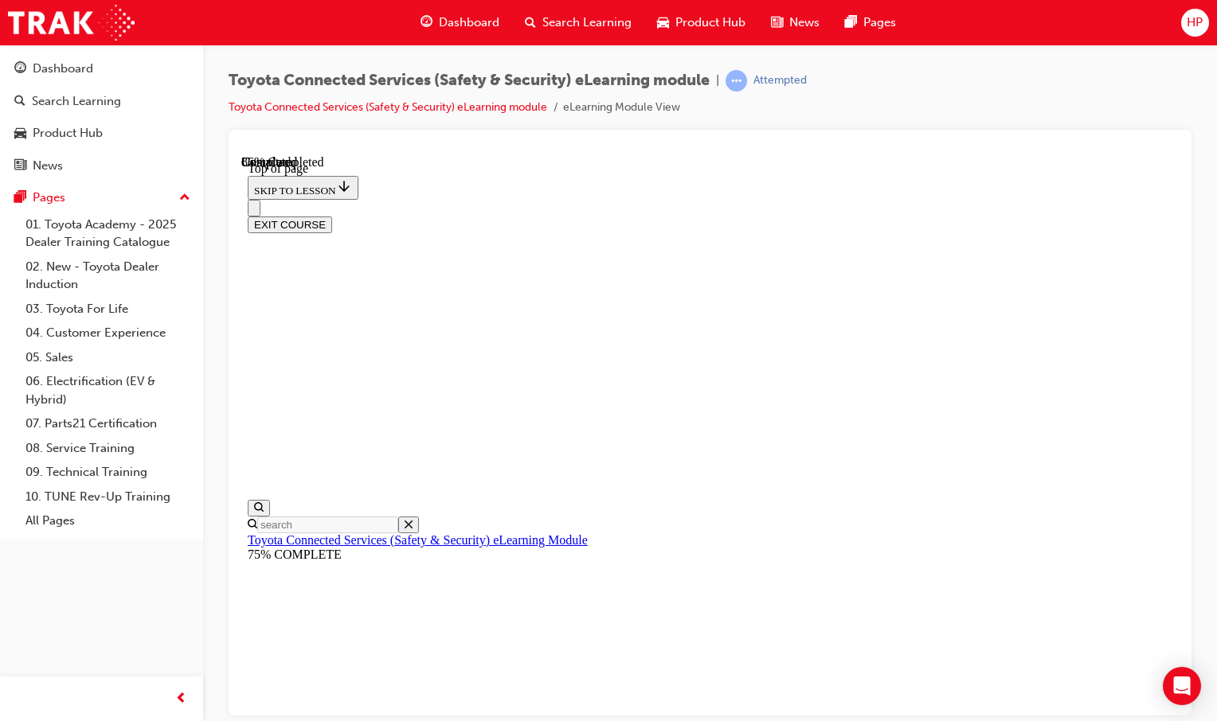
scroll to position [49, 0]
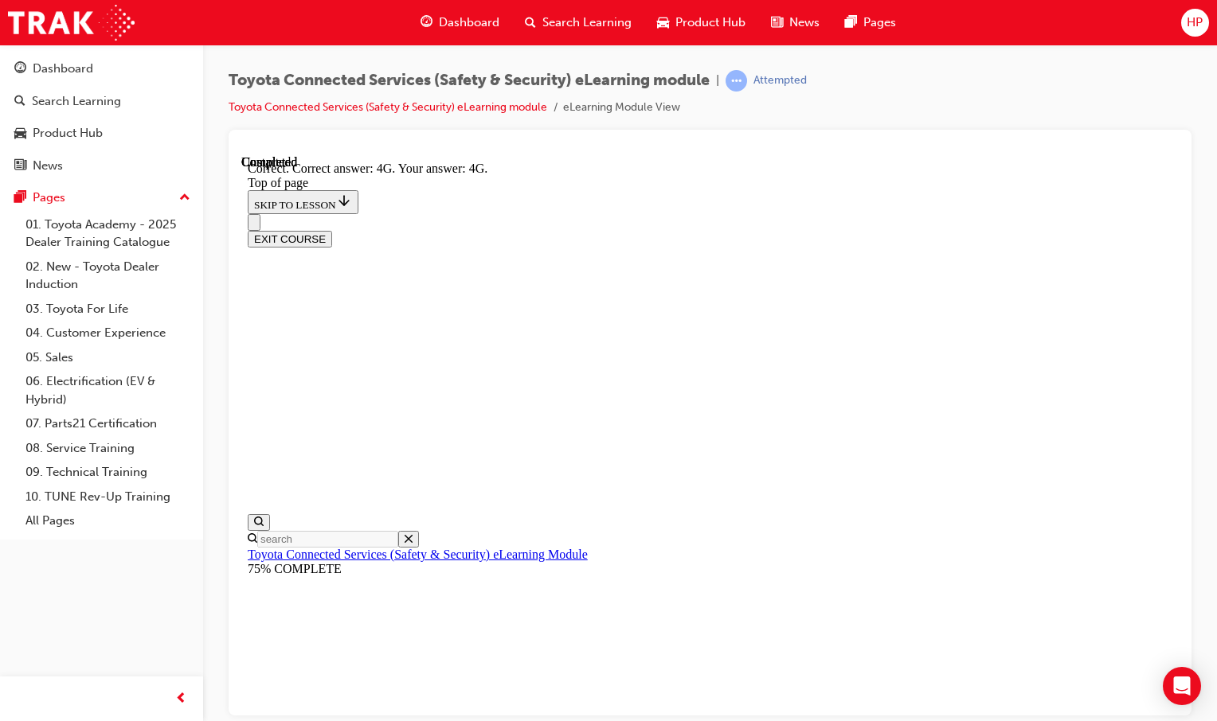
drag, startPoint x: 784, startPoint y: 631, endPoint x: 796, endPoint y: 623, distance: 14.8
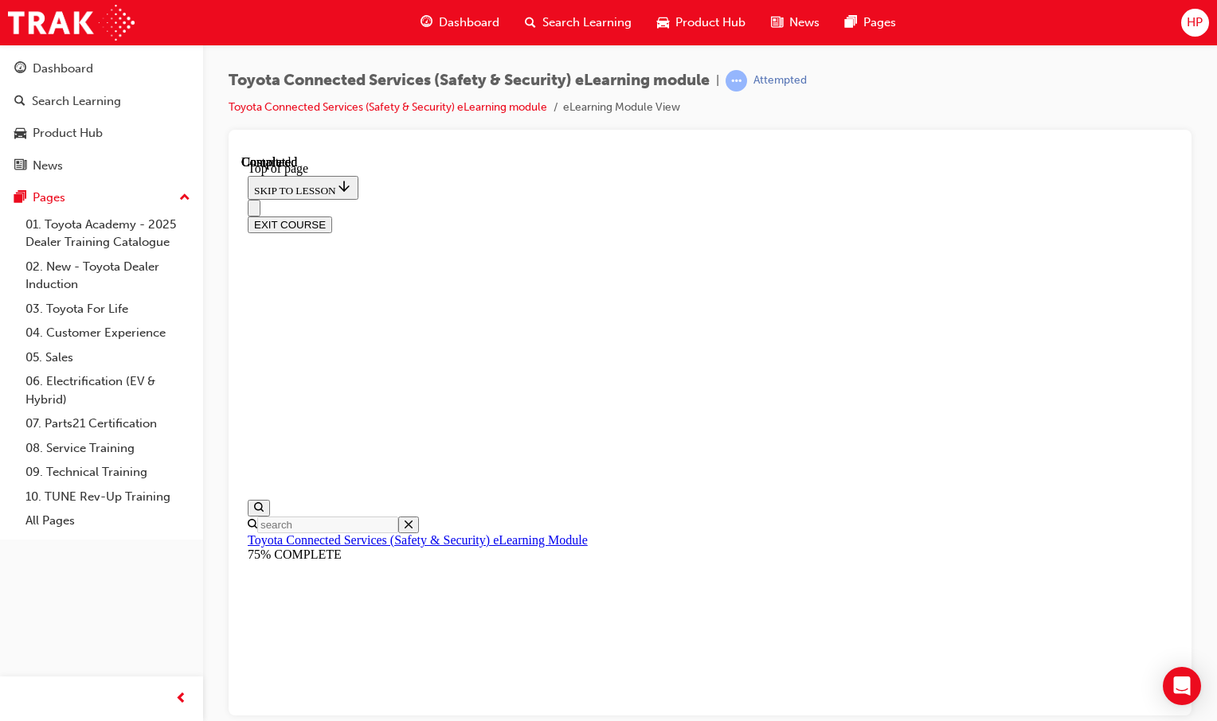
scroll to position [304, 0]
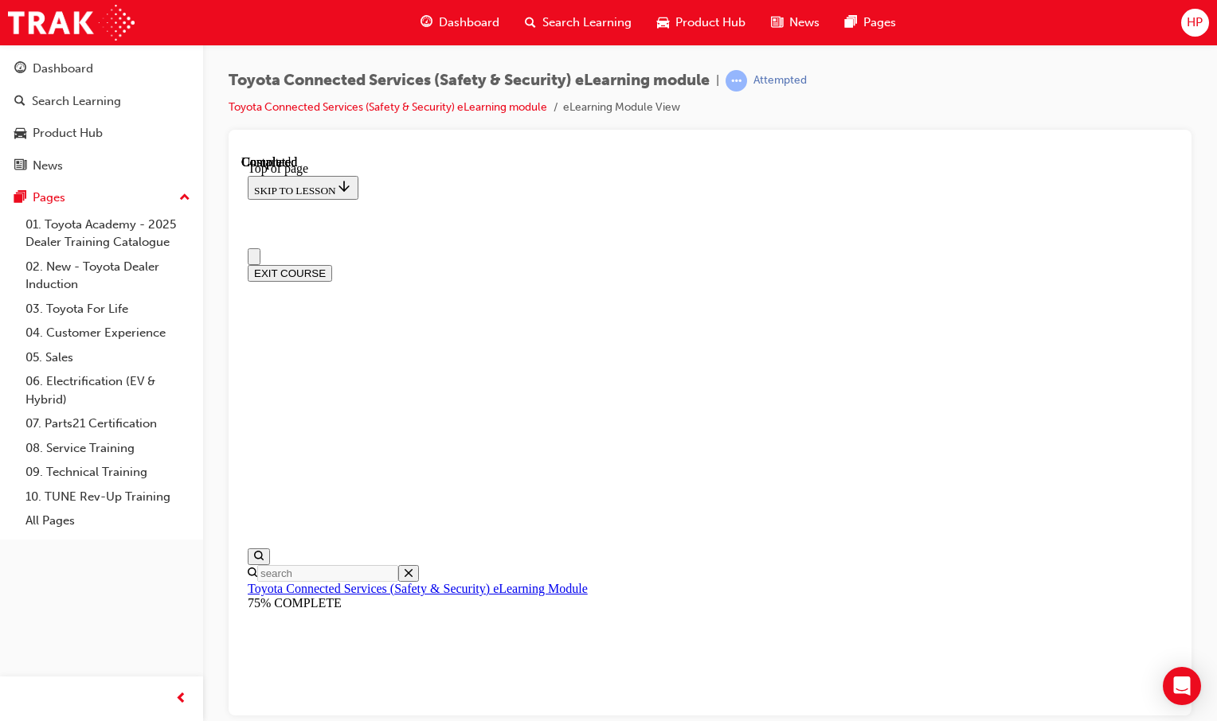
scroll to position [0, 0]
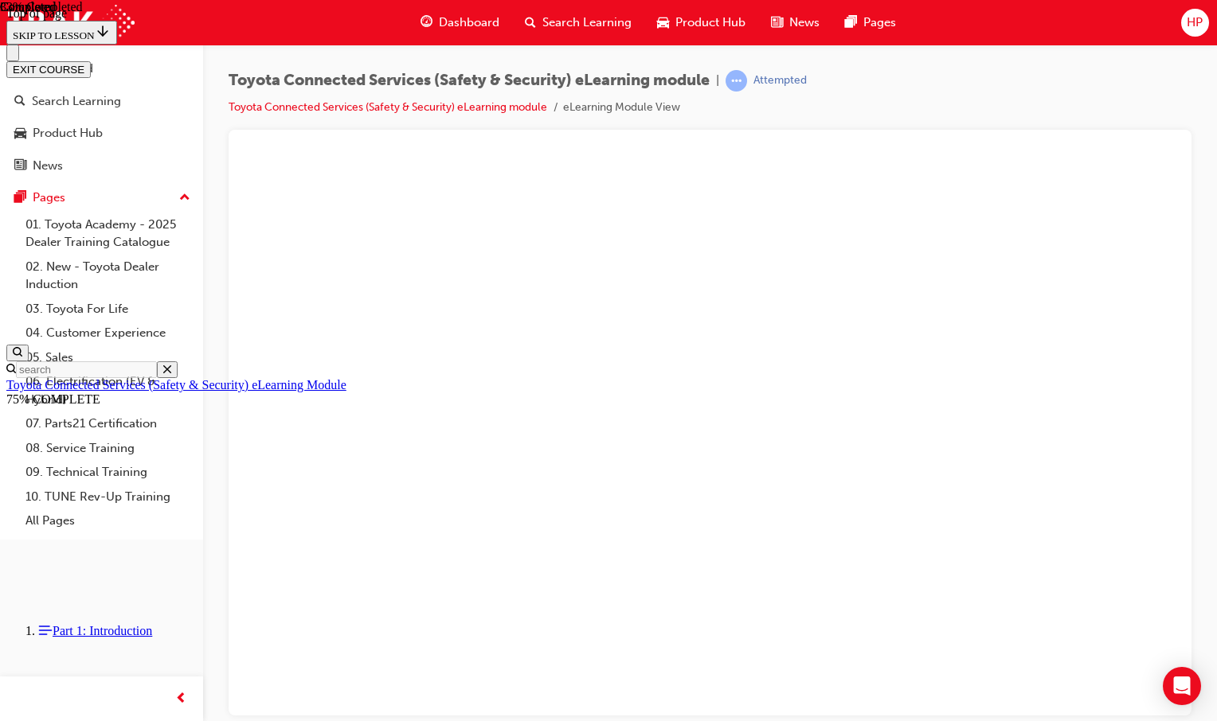
scroll to position [313, 0]
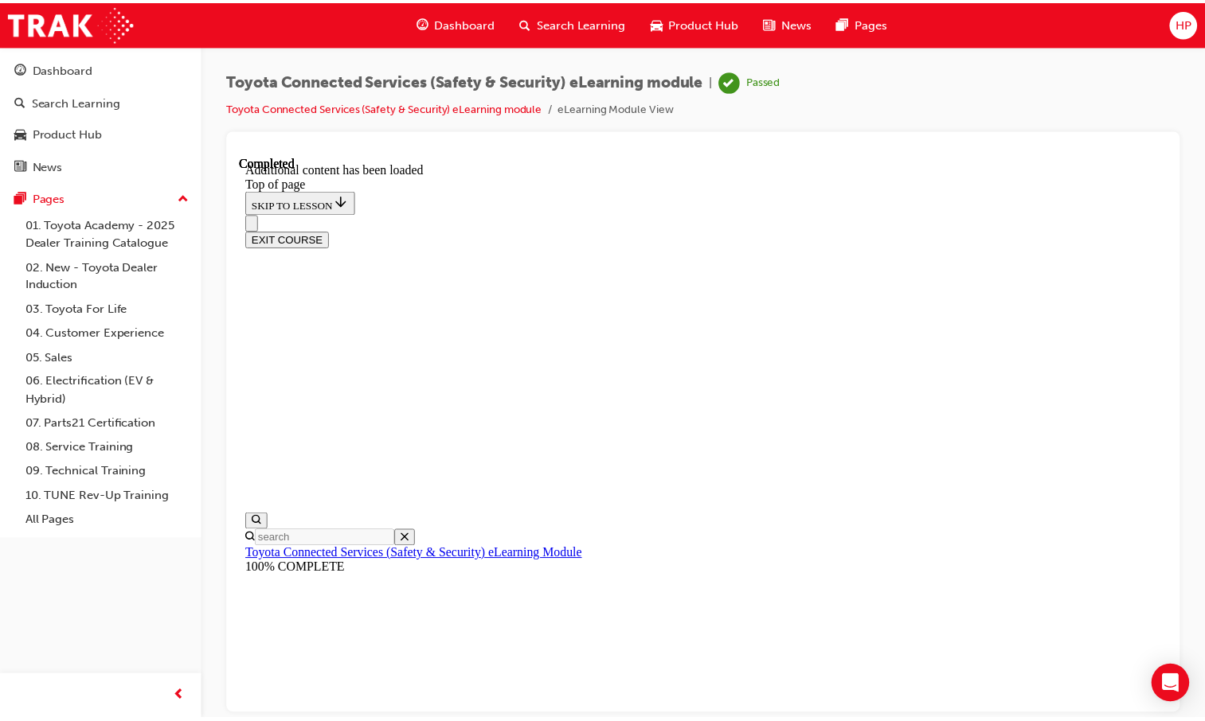
scroll to position [417, 0]
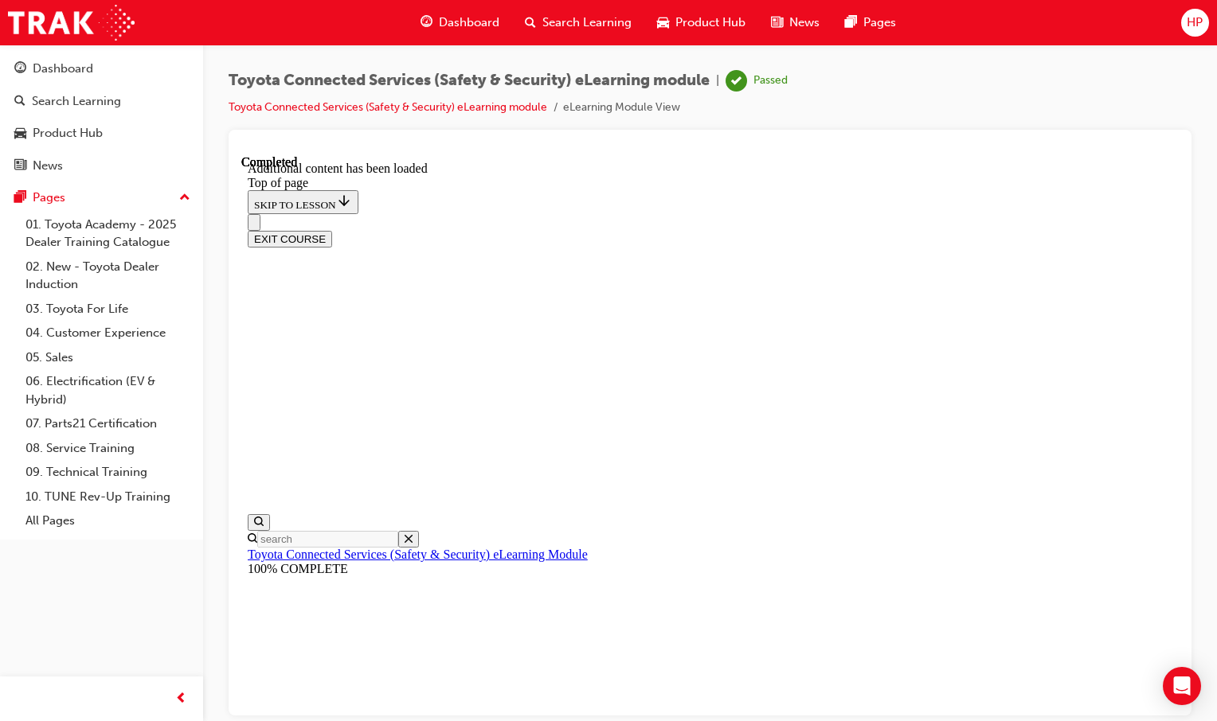
click at [488, 37] on div "Dashboard" at bounding box center [460, 22] width 104 height 33
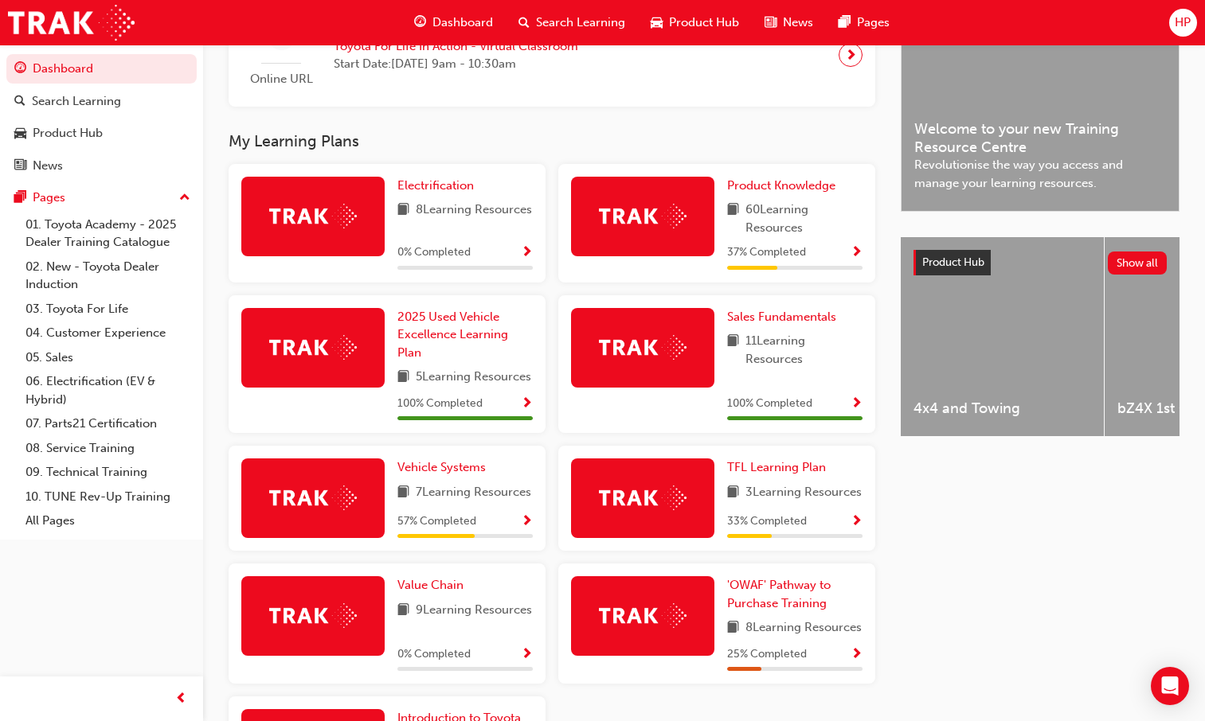
scroll to position [354, 0]
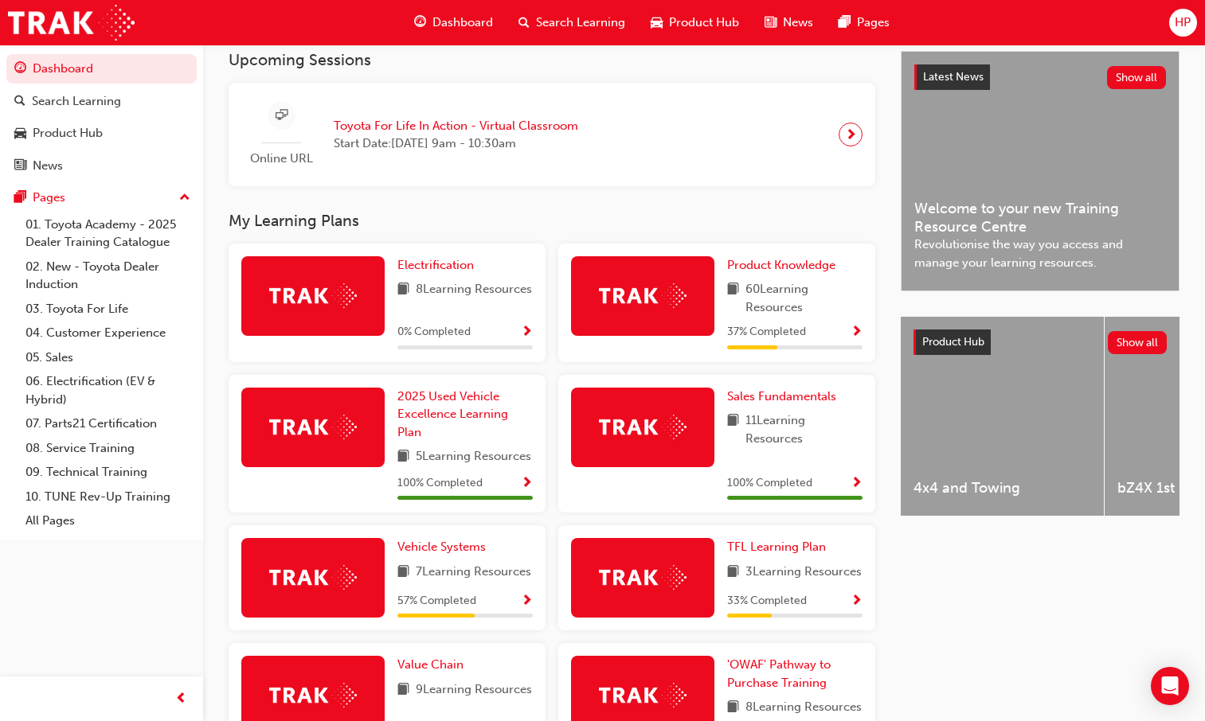
click at [862, 631] on div "TFL Learning Plan 3 Learning Resources 33 % Completed" at bounding box center [716, 578] width 317 height 105
click at [858, 612] on button "button" at bounding box center [856, 602] width 12 height 20
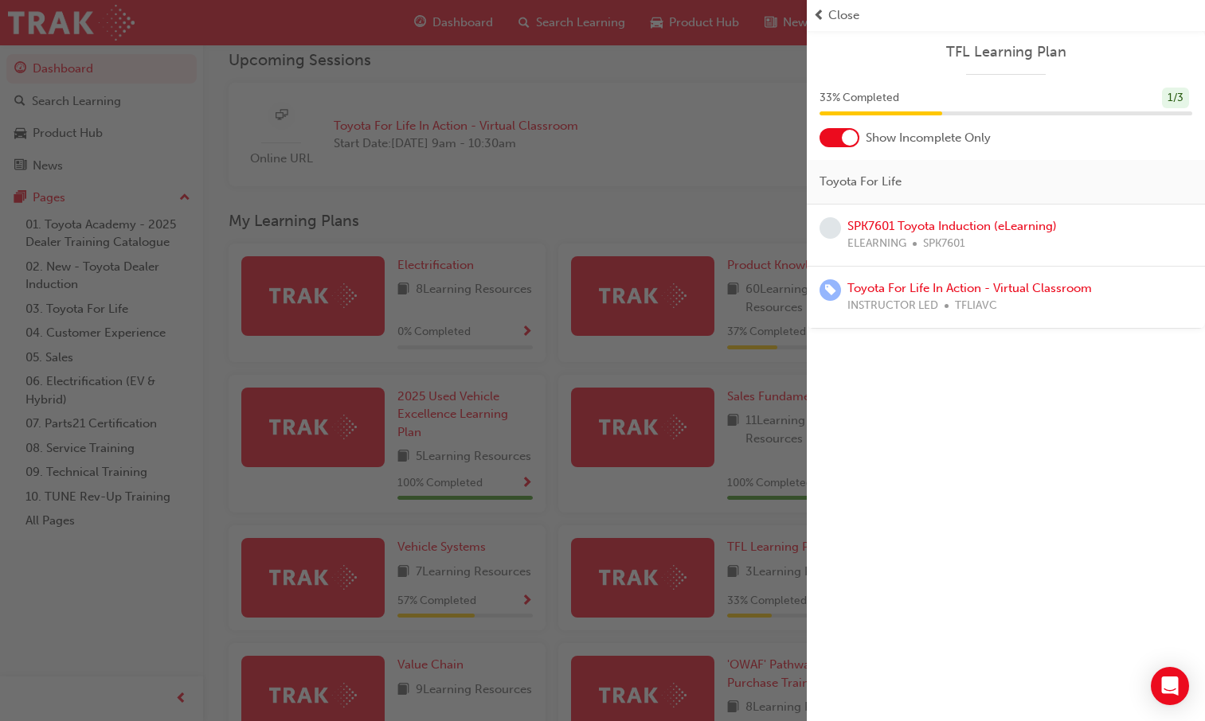
click at [400, 591] on div "button" at bounding box center [403, 360] width 807 height 721
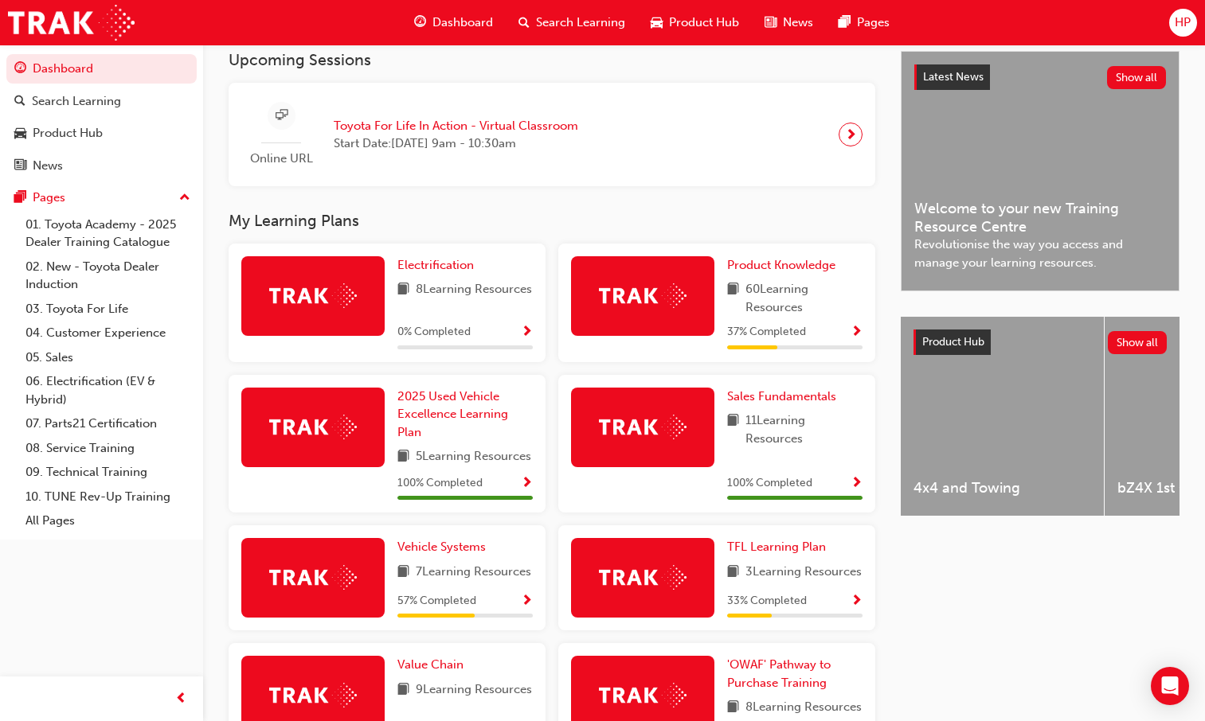
click at [529, 609] on span "Show Progress" at bounding box center [527, 602] width 12 height 14
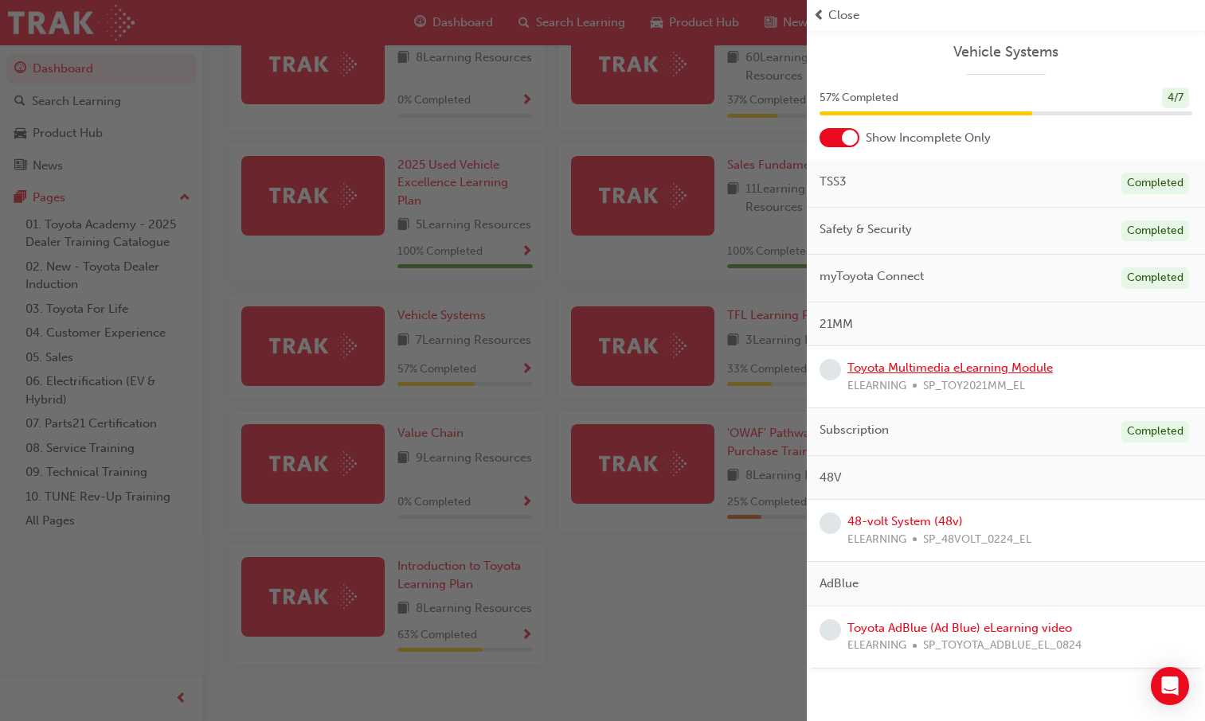
scroll to position [593, 0]
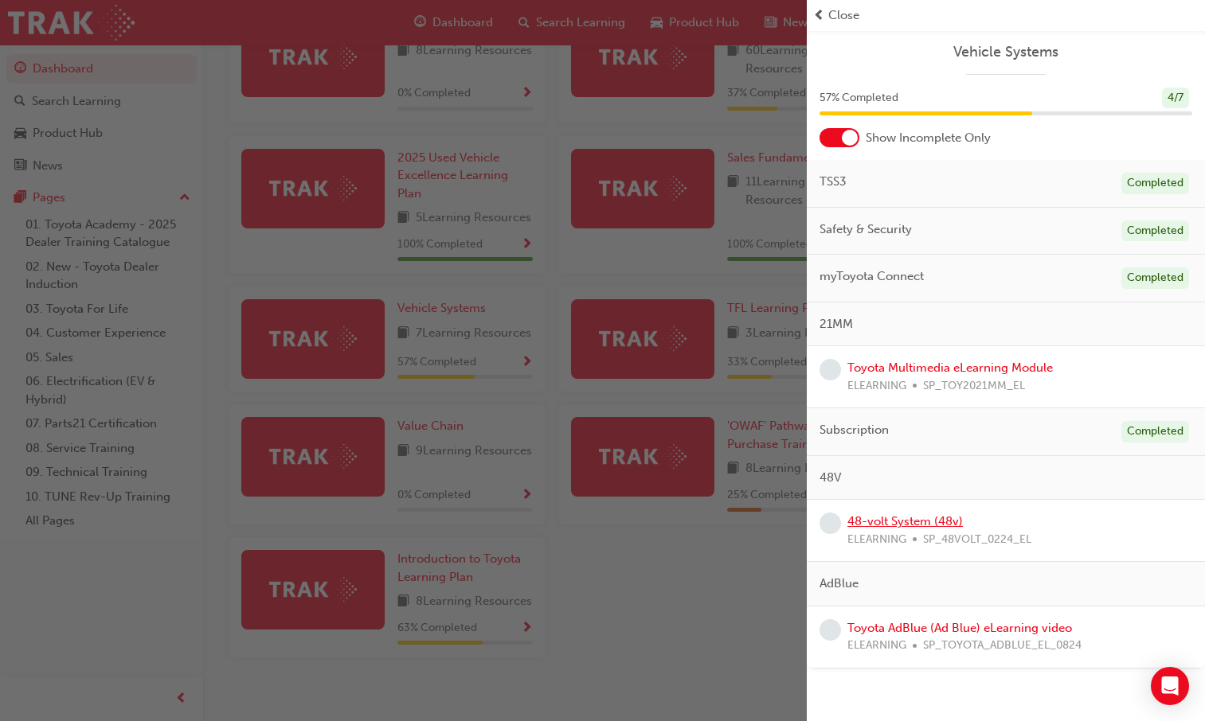
click at [921, 526] on link "48-volt System (48v)" at bounding box center [904, 521] width 115 height 14
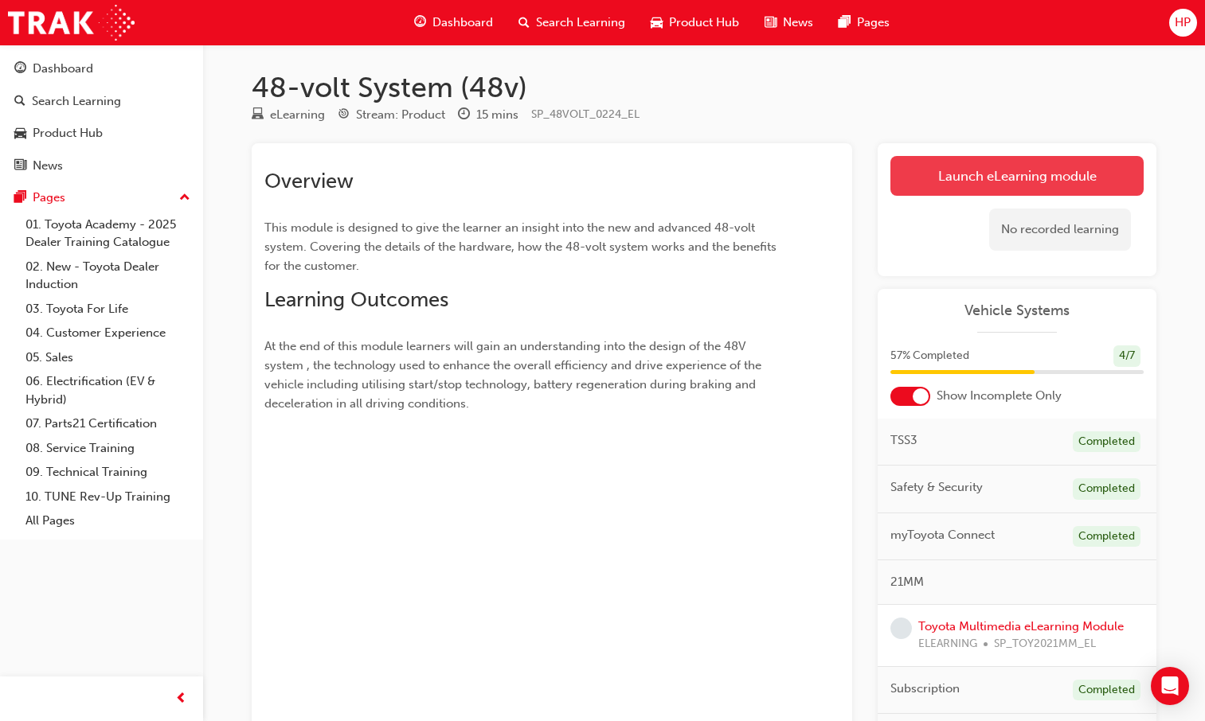
click at [959, 174] on link "Launch eLearning module" at bounding box center [1016, 176] width 253 height 40
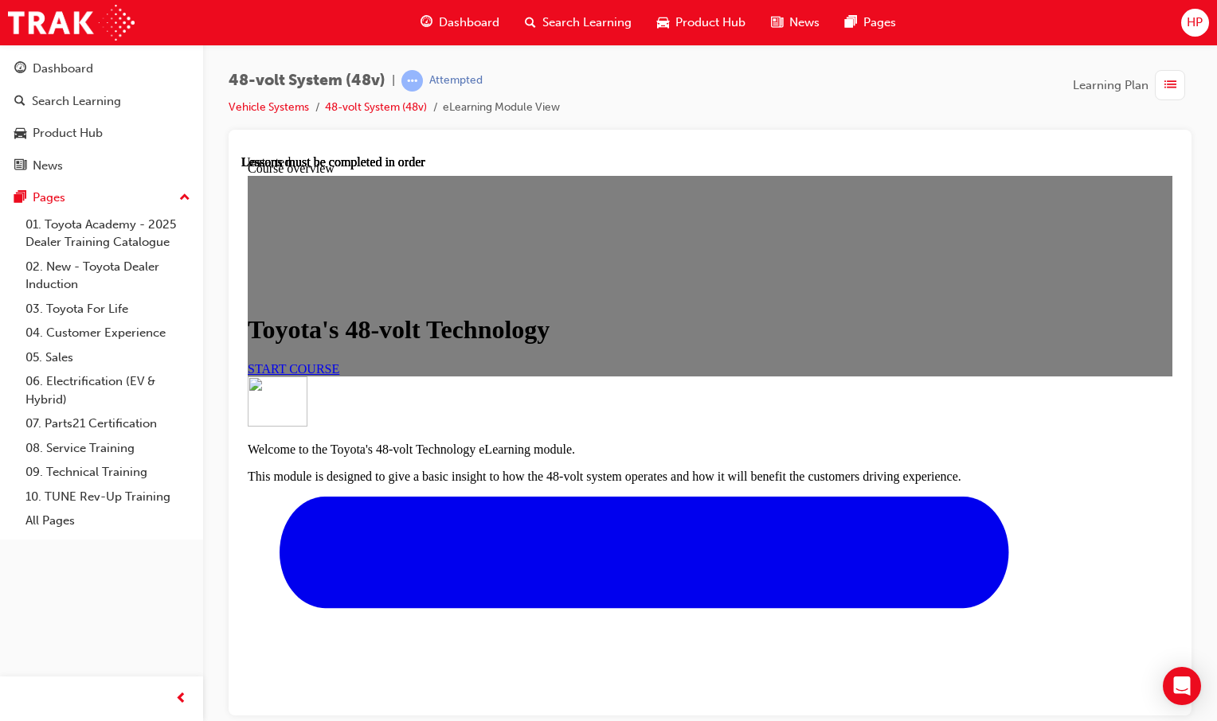
click at [339, 375] on span "START COURSE" at bounding box center [294, 369] width 92 height 14
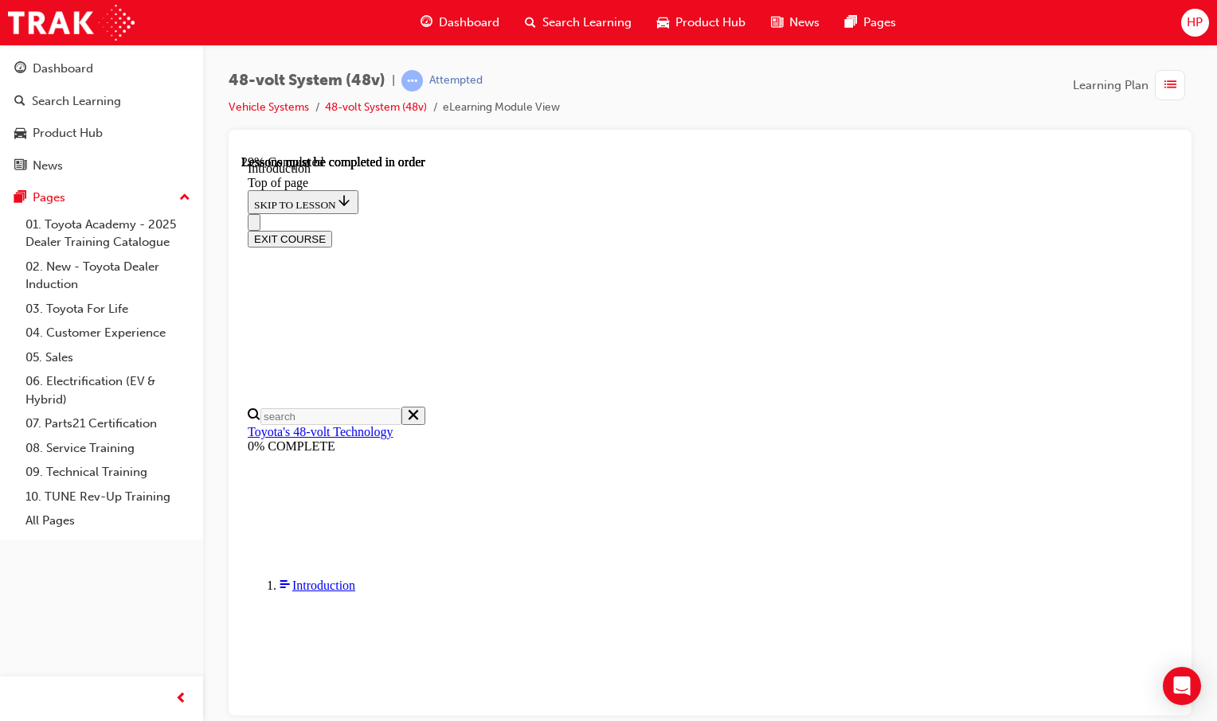
scroll to position [430, 0]
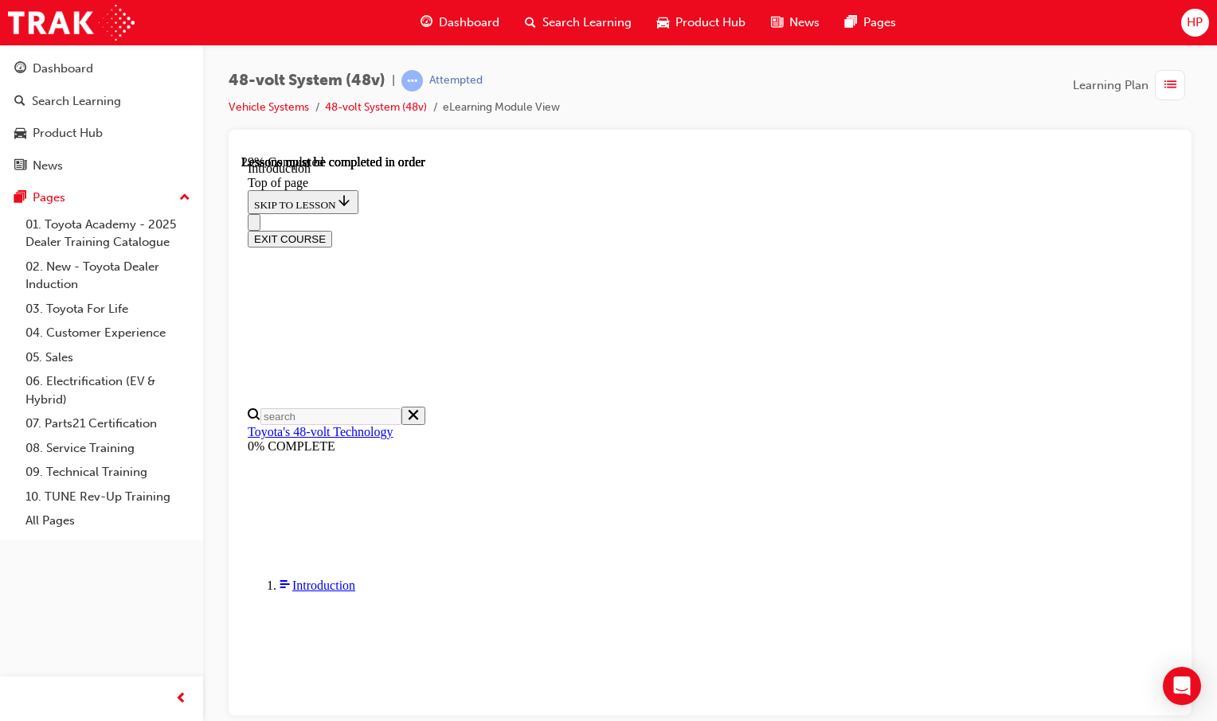
drag, startPoint x: 557, startPoint y: 295, endPoint x: 526, endPoint y: 301, distance: 30.8
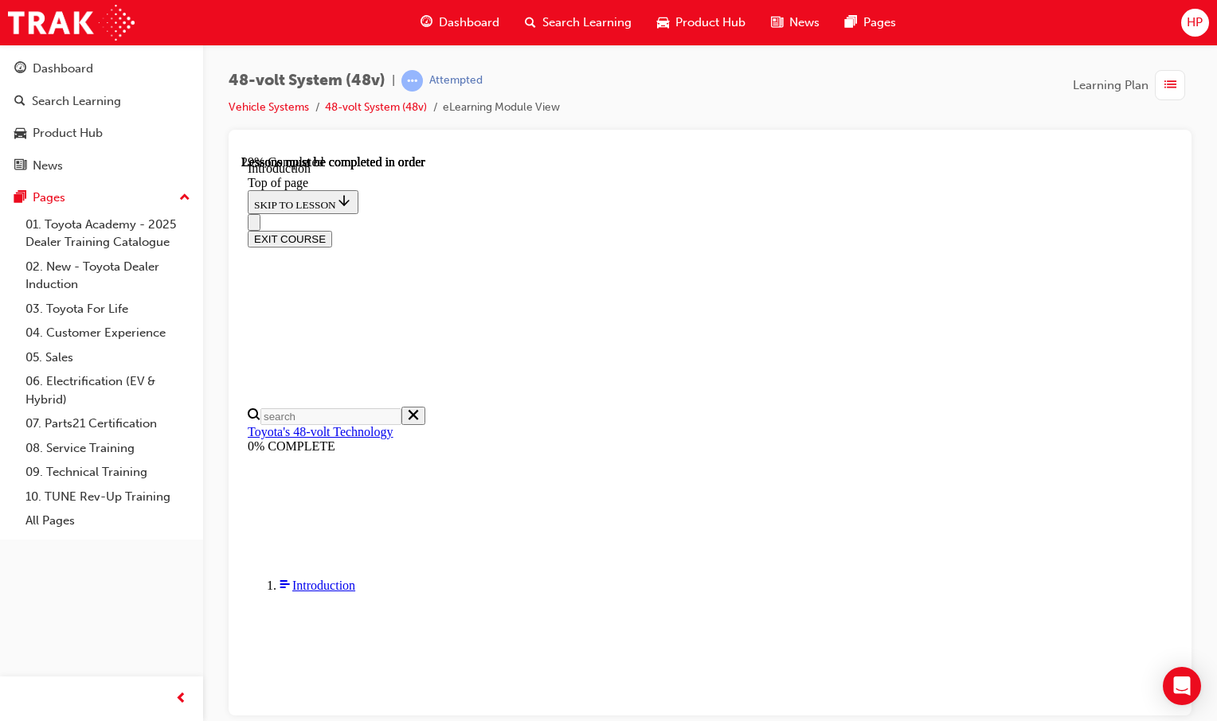
drag, startPoint x: 569, startPoint y: 291, endPoint x: 582, endPoint y: 299, distance: 15.7
drag, startPoint x: 582, startPoint y: 299, endPoint x: 572, endPoint y: 303, distance: 10.8
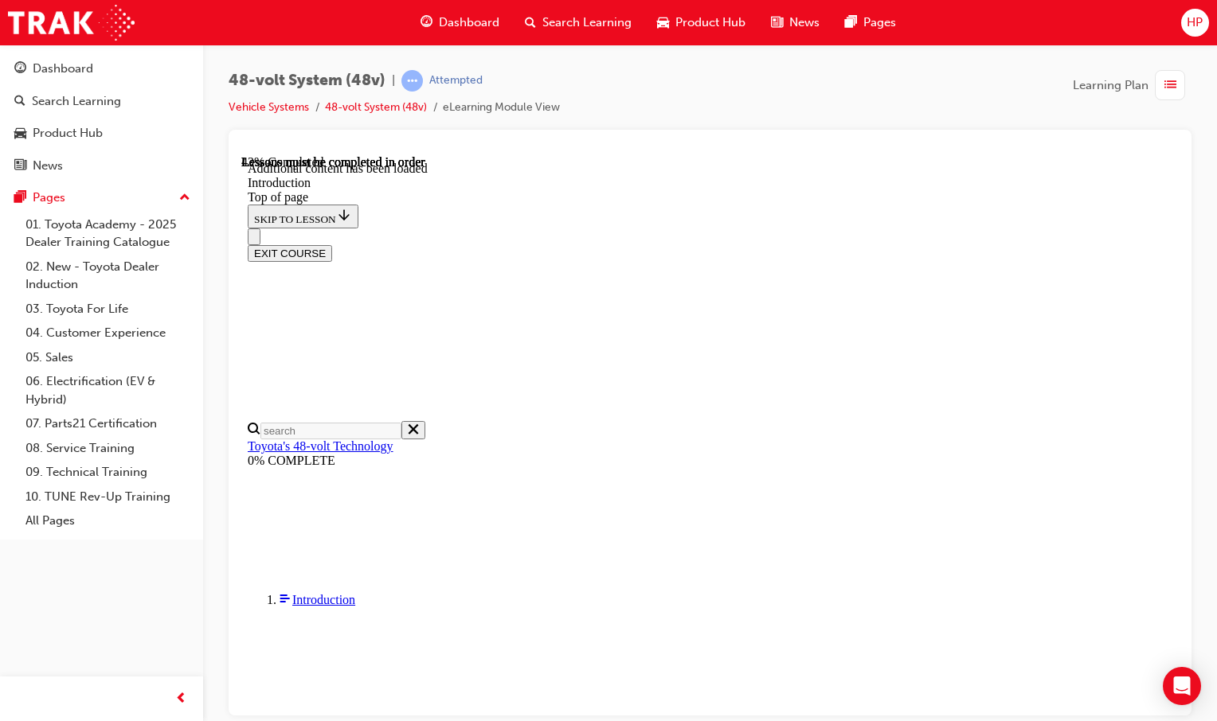
scroll to position [649, 0]
drag, startPoint x: 962, startPoint y: 365, endPoint x: 600, endPoint y: 323, distance: 363.9
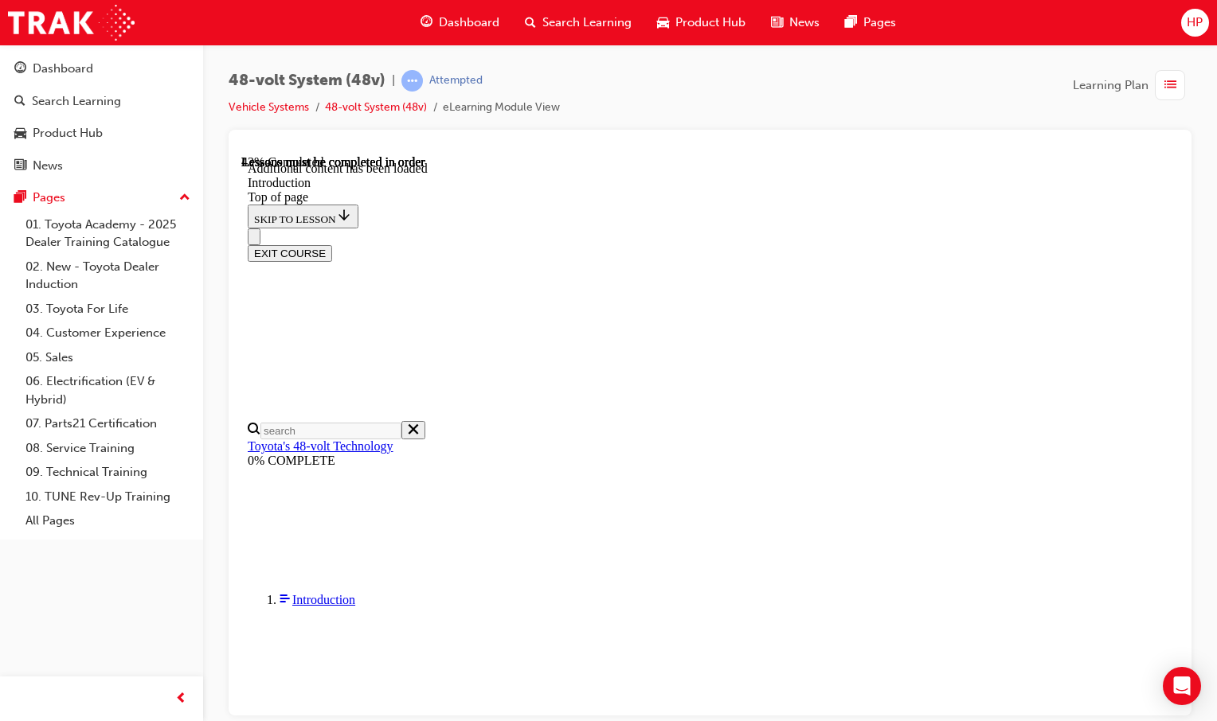
drag, startPoint x: 600, startPoint y: 323, endPoint x: 581, endPoint y: 377, distance: 56.9
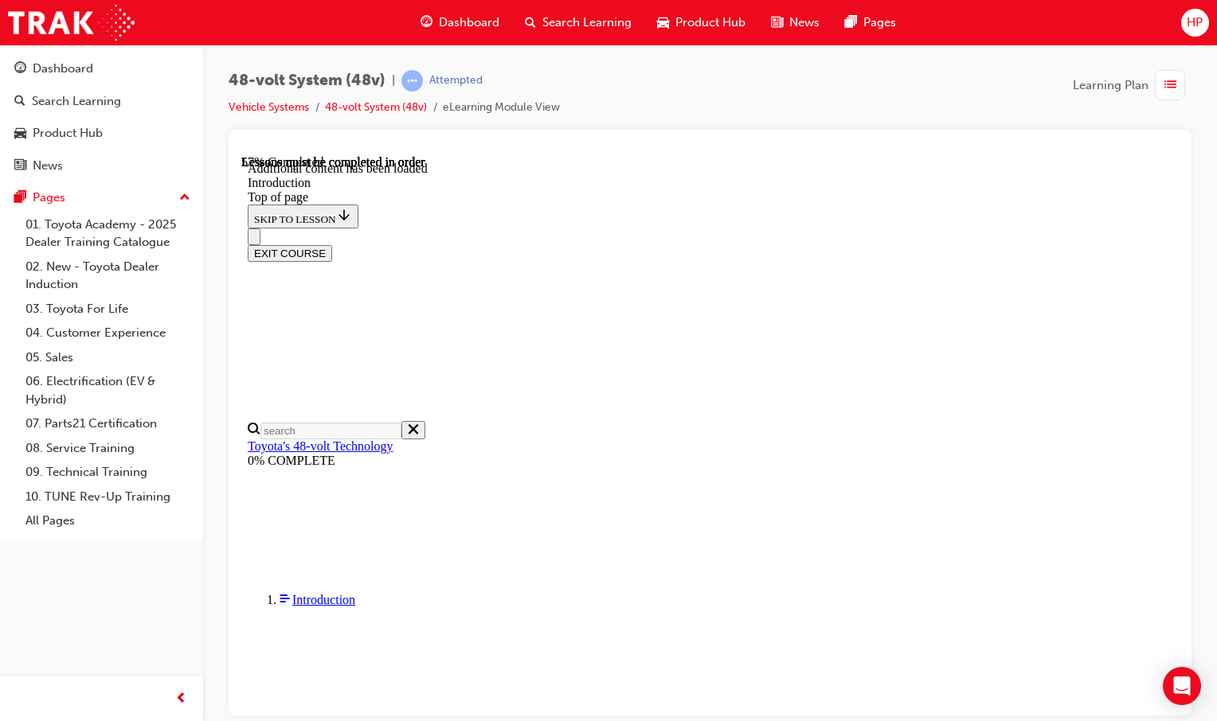
drag, startPoint x: 644, startPoint y: 556, endPoint x: 647, endPoint y: 564, distance: 8.3
drag, startPoint x: 649, startPoint y: 567, endPoint x: 659, endPoint y: 581, distance: 17.2
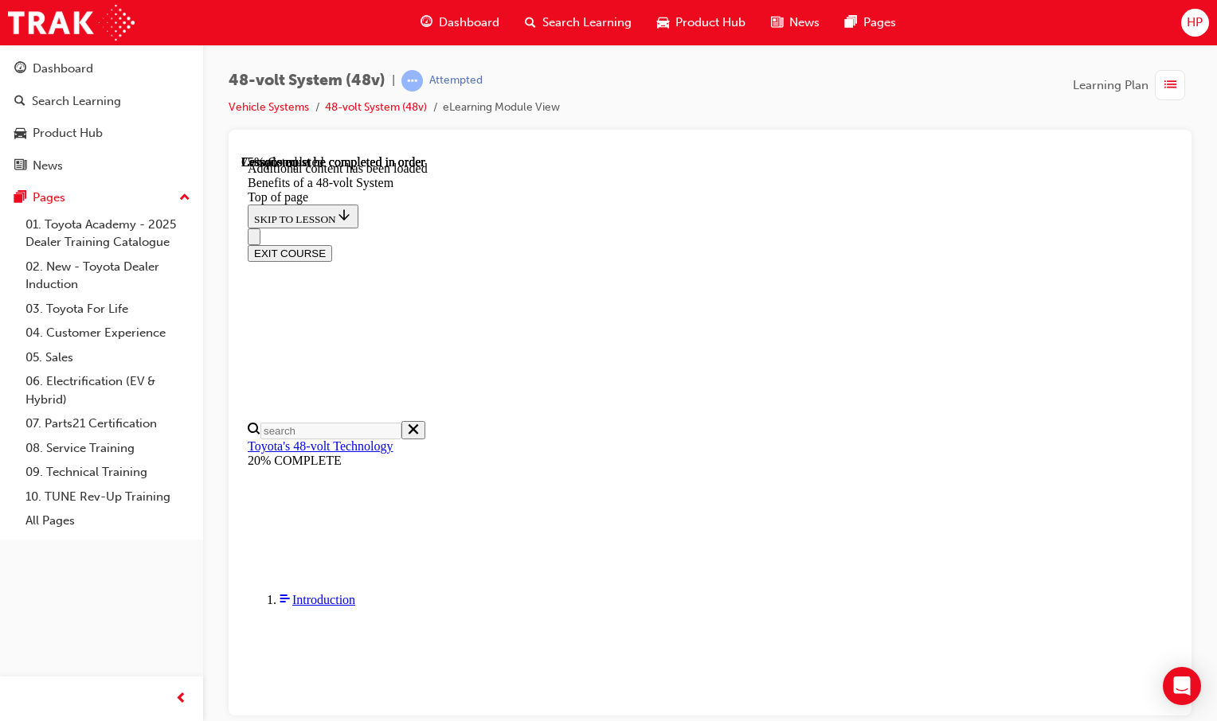
scroll to position [2244, 0]
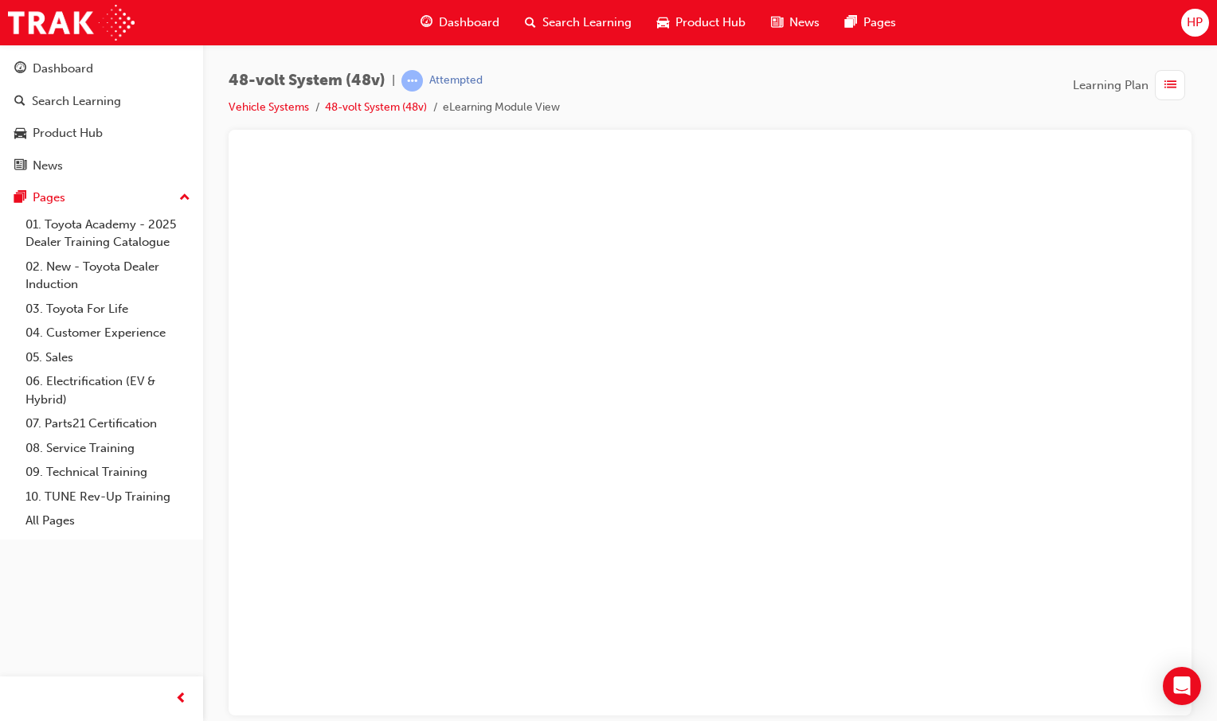
click at [715, 459] on button "Unzoom image" at bounding box center [709, 434] width 937 height 561
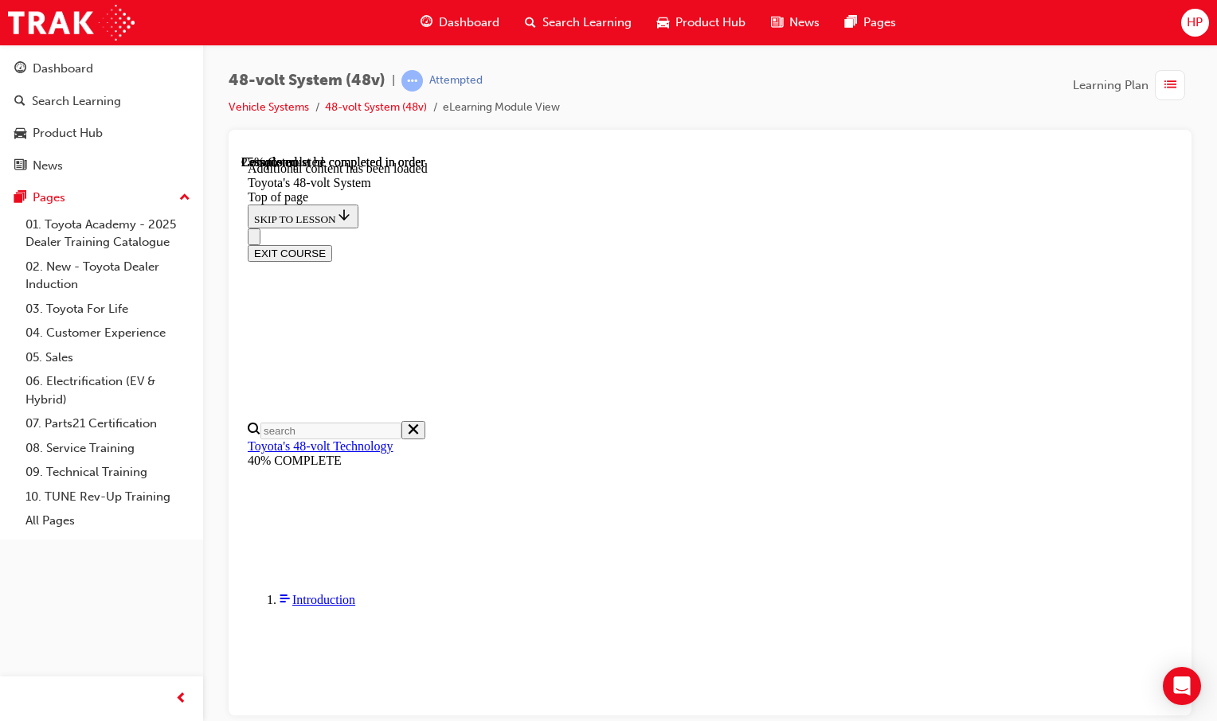
scroll to position [135, 0]
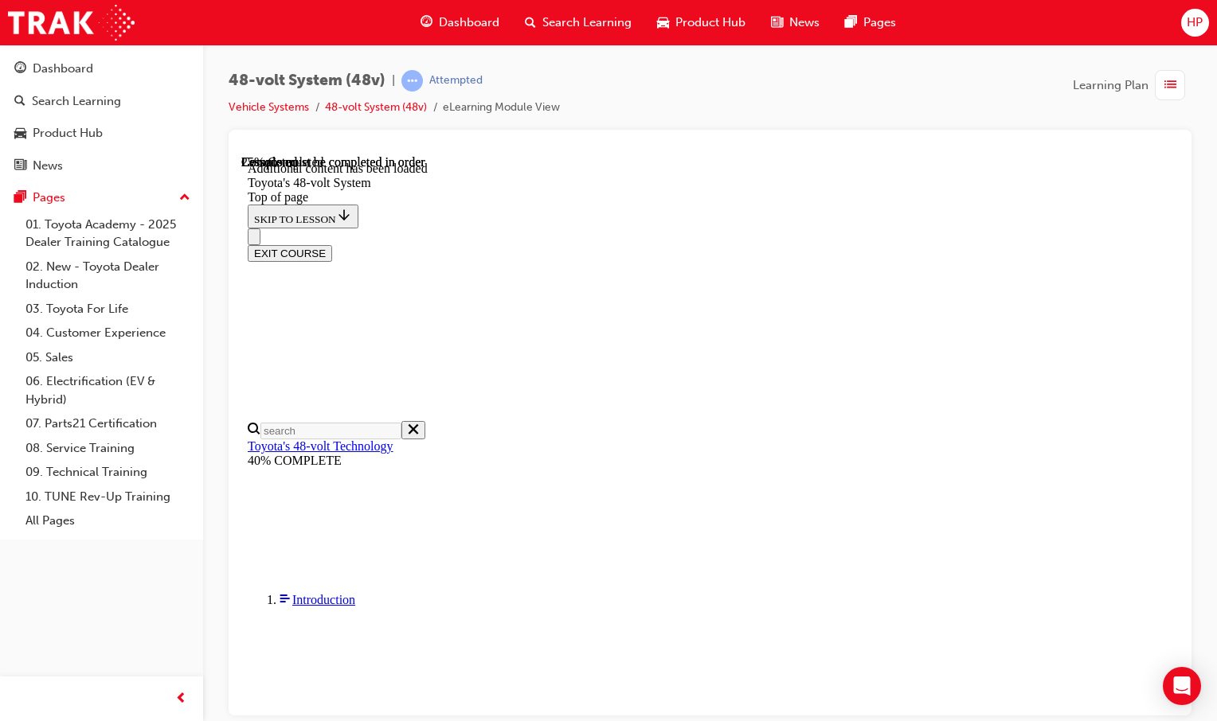
drag, startPoint x: 583, startPoint y: 352, endPoint x: 570, endPoint y: 355, distance: 13.1
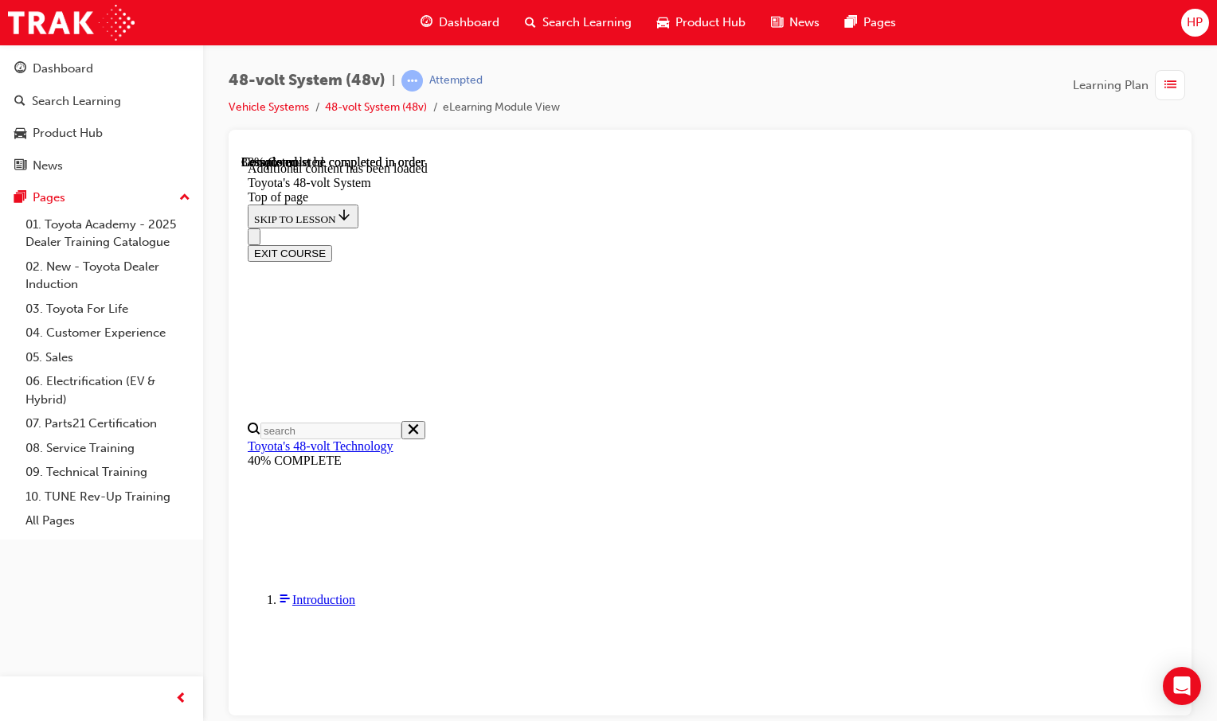
drag, startPoint x: 584, startPoint y: 319, endPoint x: 655, endPoint y: 308, distance: 72.5
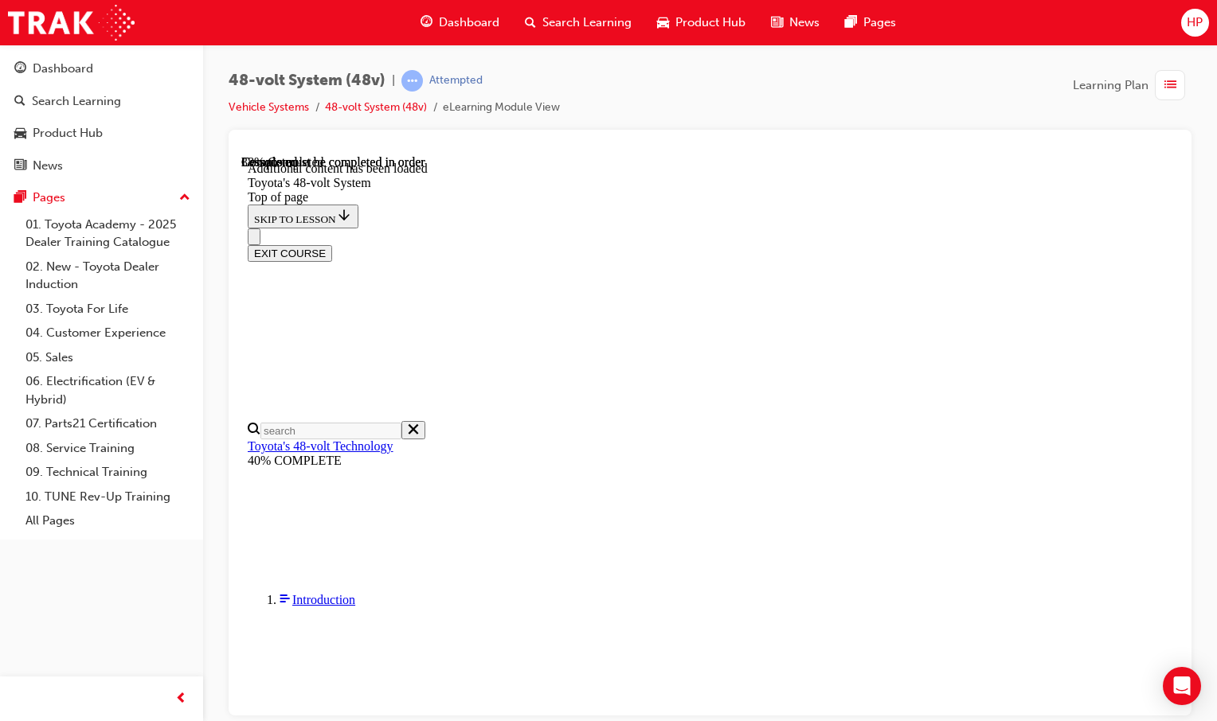
drag, startPoint x: 600, startPoint y: 330, endPoint x: 602, endPoint y: 338, distance: 8.1
drag, startPoint x: 599, startPoint y: 316, endPoint x: 625, endPoint y: 312, distance: 26.6
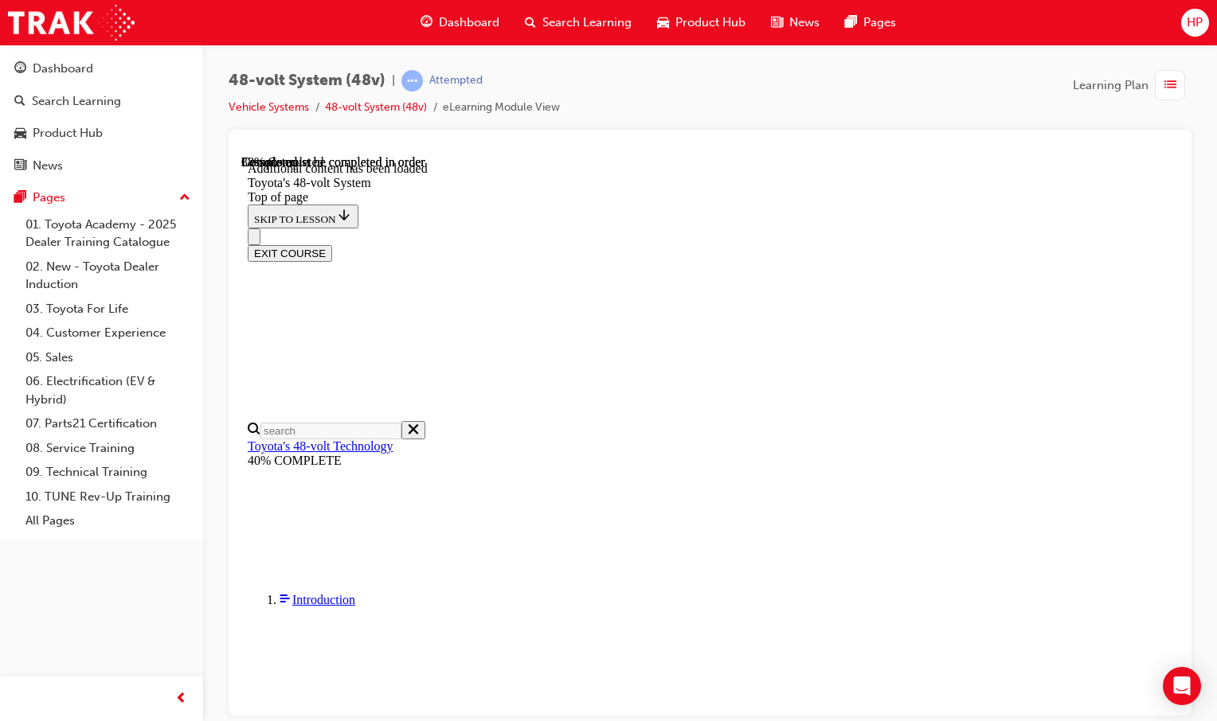
drag, startPoint x: 625, startPoint y: 312, endPoint x: 588, endPoint y: 334, distance: 43.6
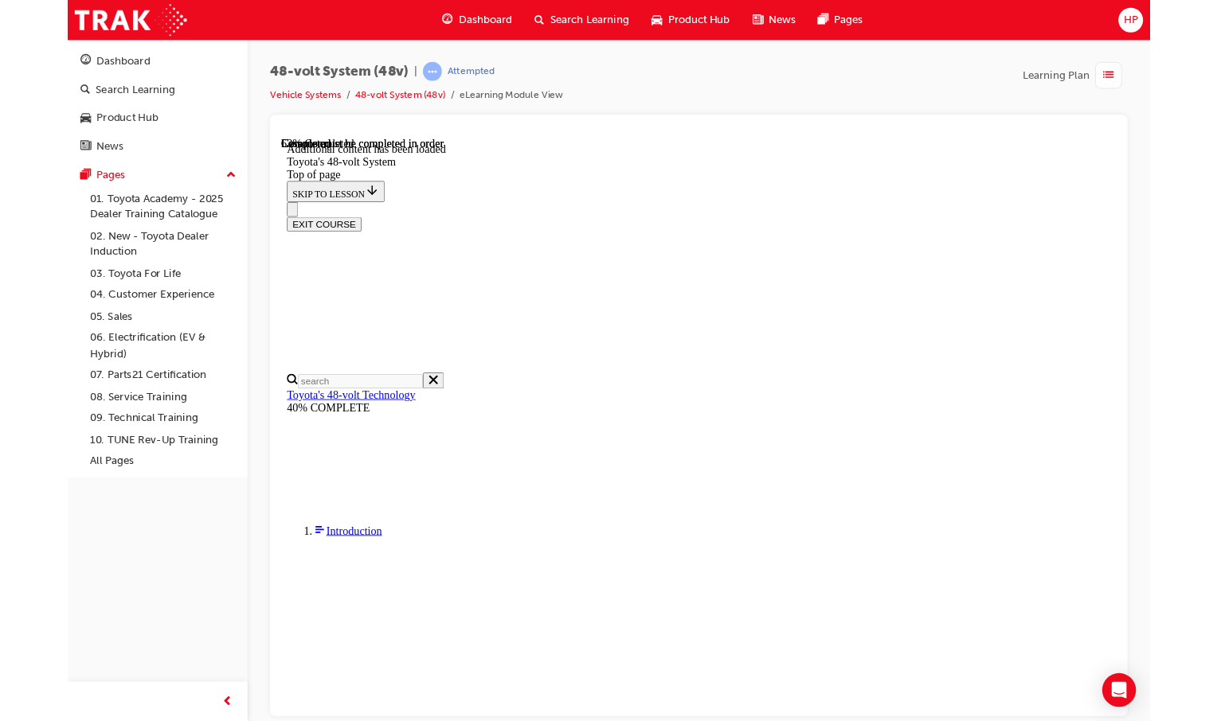
scroll to position [0, 0]
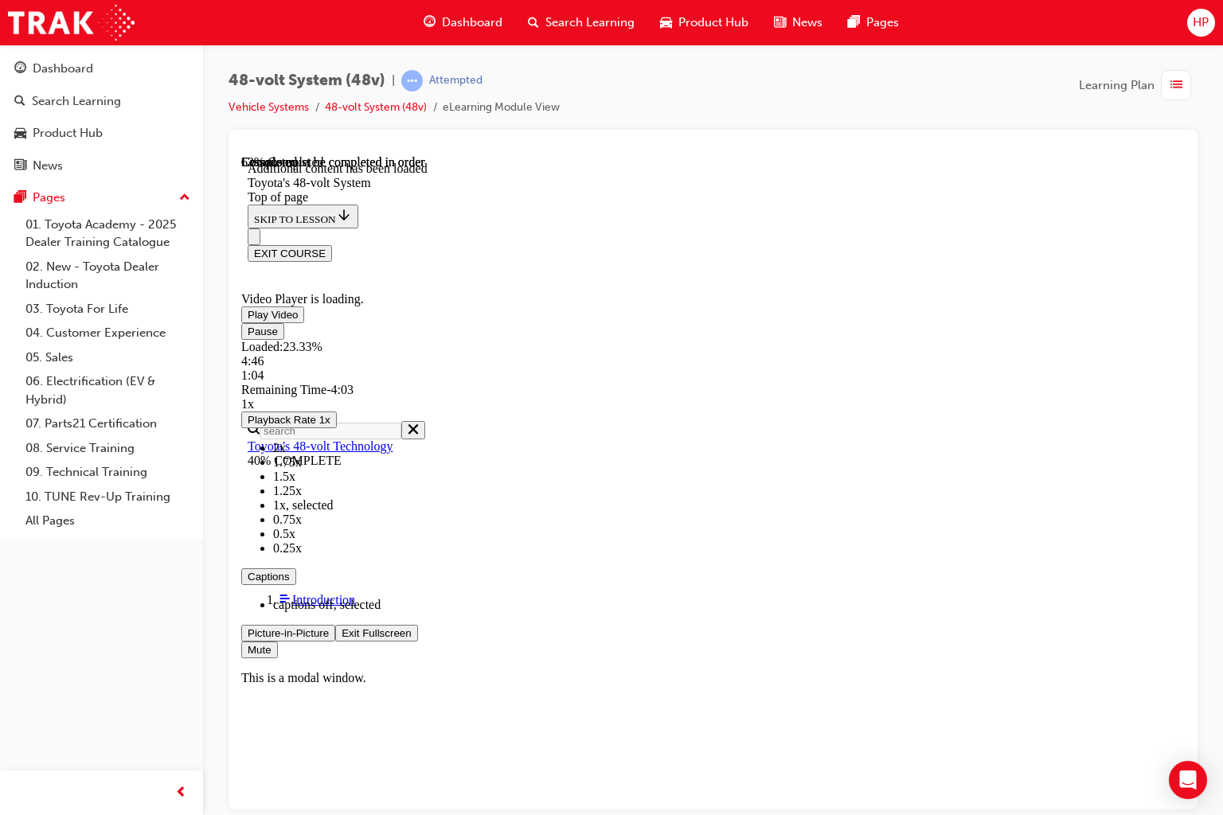
click at [248, 337] on span "Video player" at bounding box center [248, 331] width 0 height 12
click at [373, 274] on video "Video player" at bounding box center [360, 213] width 239 height 119
drag, startPoint x: 403, startPoint y: 588, endPoint x: 399, endPoint y: 598, distance: 11.1
click at [402, 274] on video "Video player" at bounding box center [360, 213] width 239 height 119
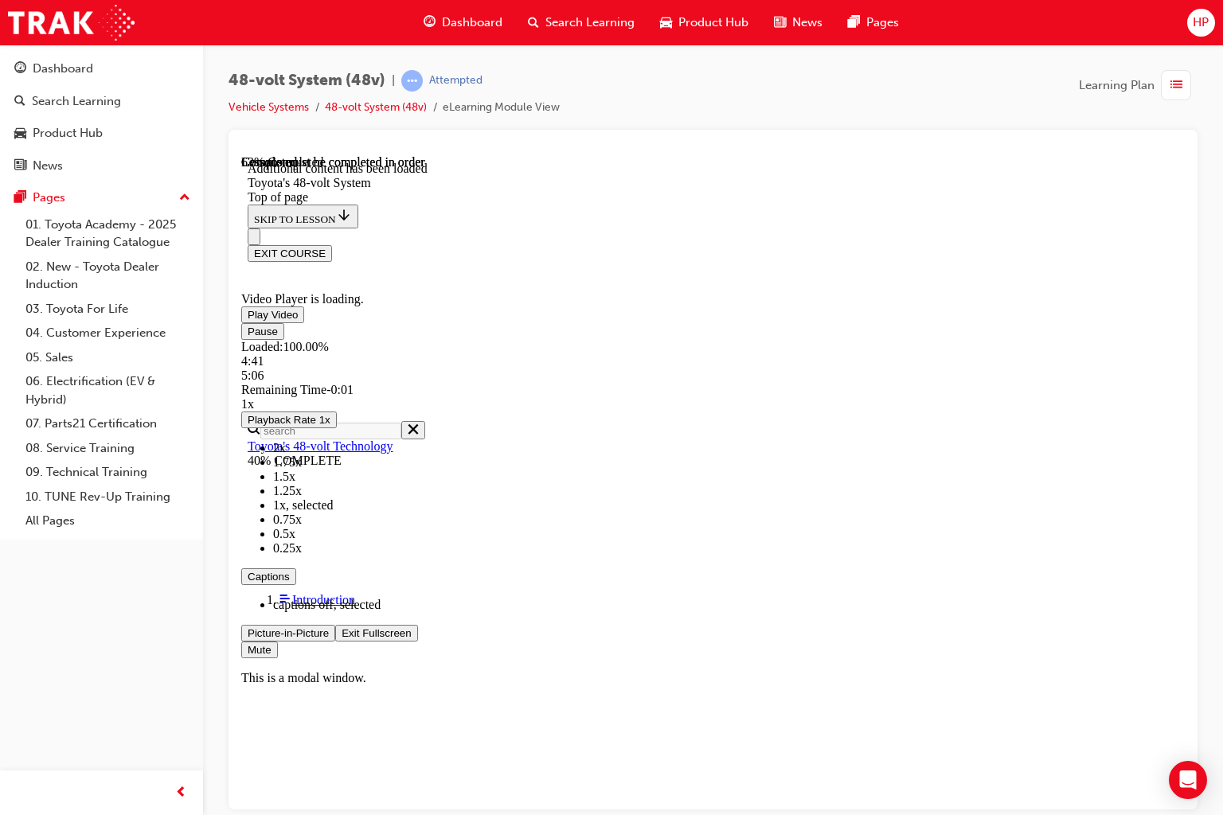
click at [342, 639] on span "Video player" at bounding box center [342, 633] width 0 height 12
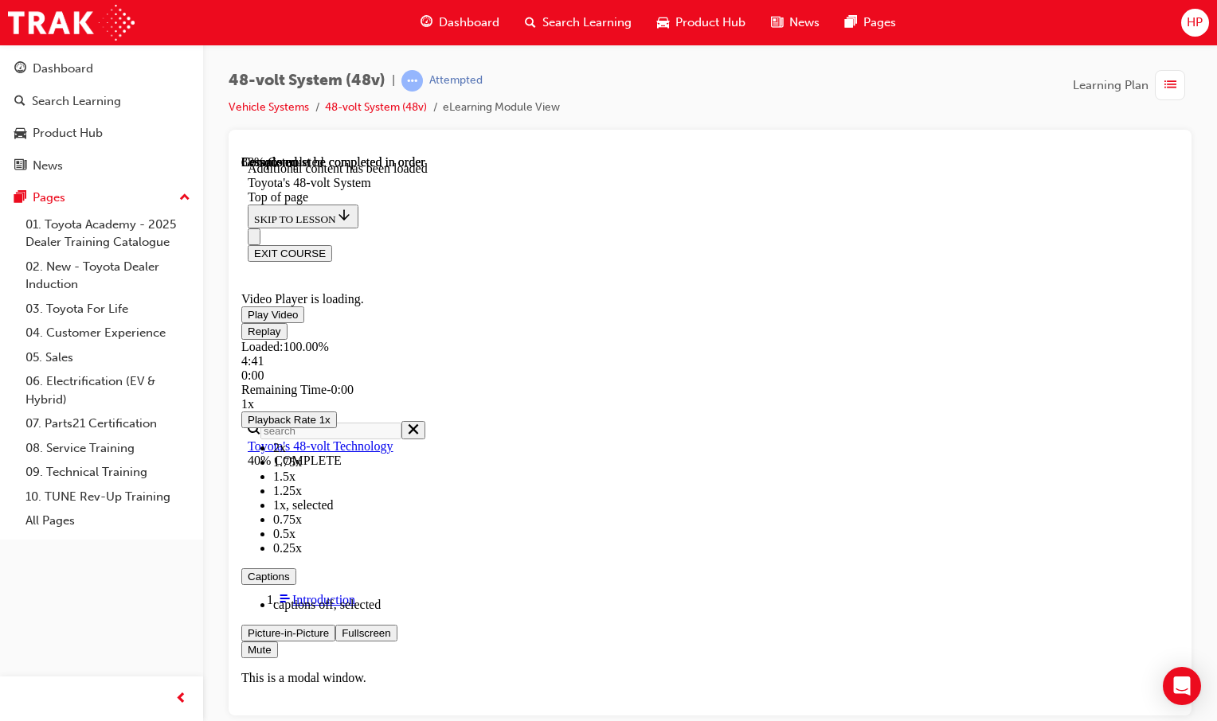
scroll to position [1499, 0]
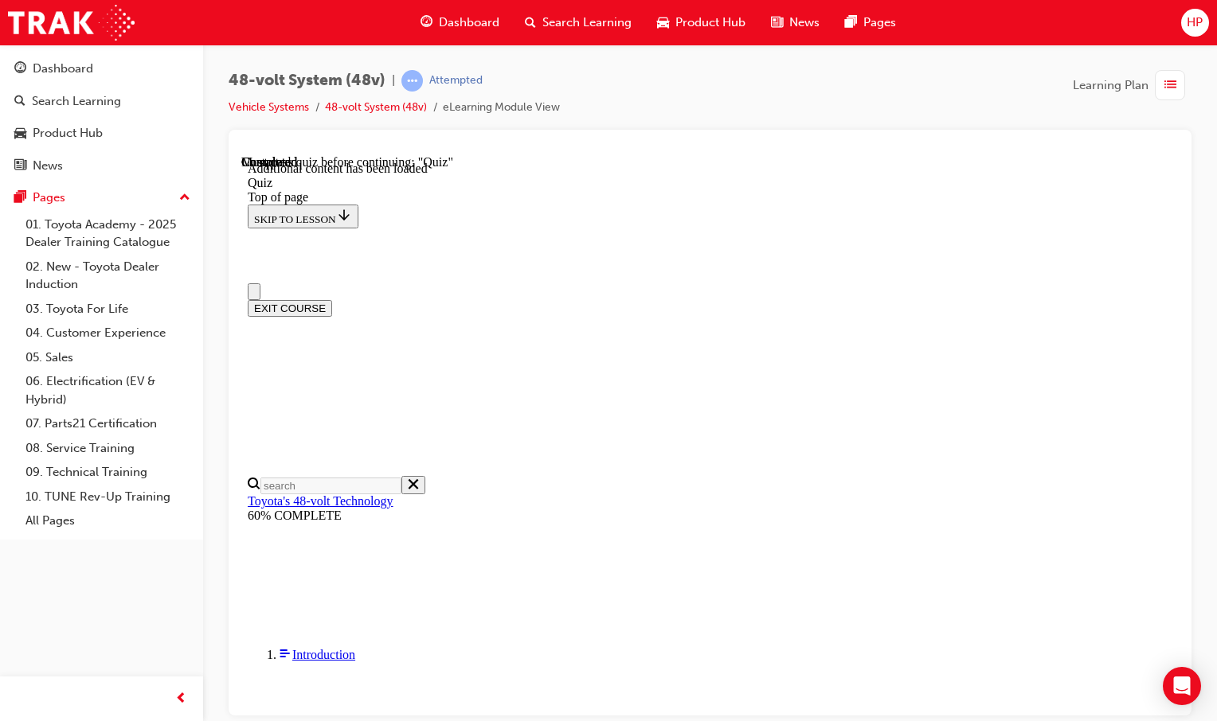
drag, startPoint x: 592, startPoint y: 440, endPoint x: 807, endPoint y: 506, distance: 225.7
drag, startPoint x: 690, startPoint y: 496, endPoint x: 668, endPoint y: 485, distance: 24.9
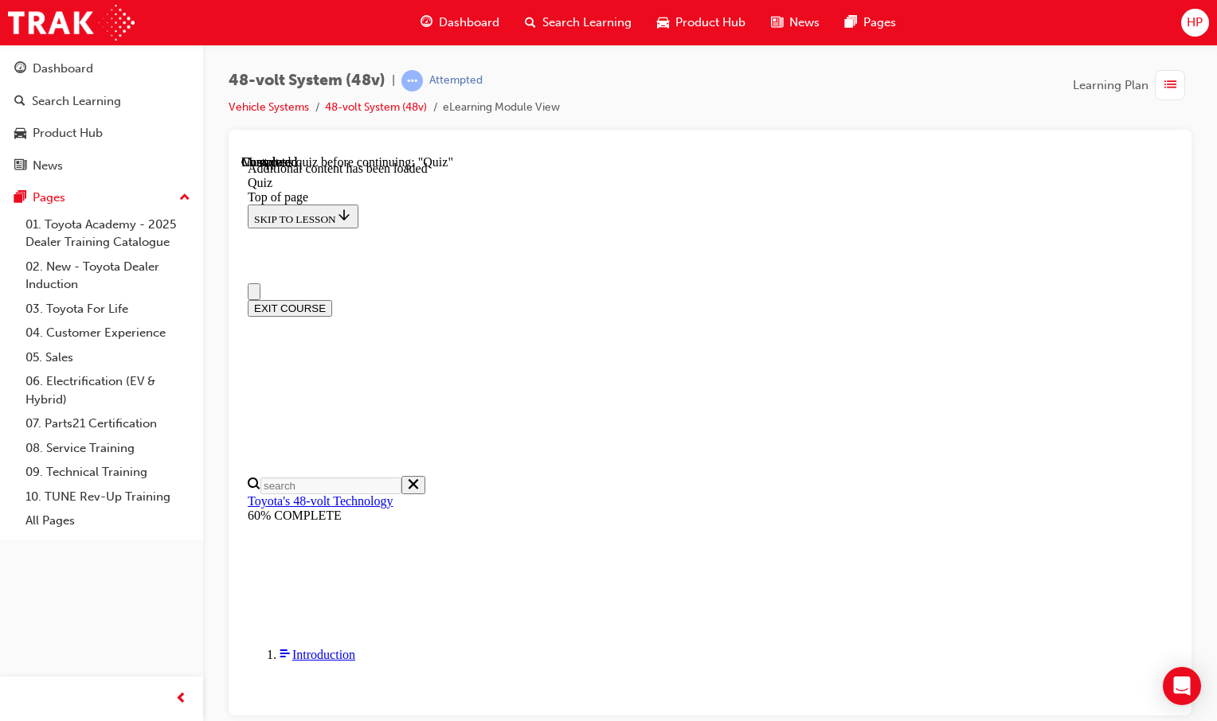
drag, startPoint x: 668, startPoint y: 485, endPoint x: 621, endPoint y: 483, distance: 47.0
drag, startPoint x: 604, startPoint y: 487, endPoint x: 577, endPoint y: 483, distance: 26.6
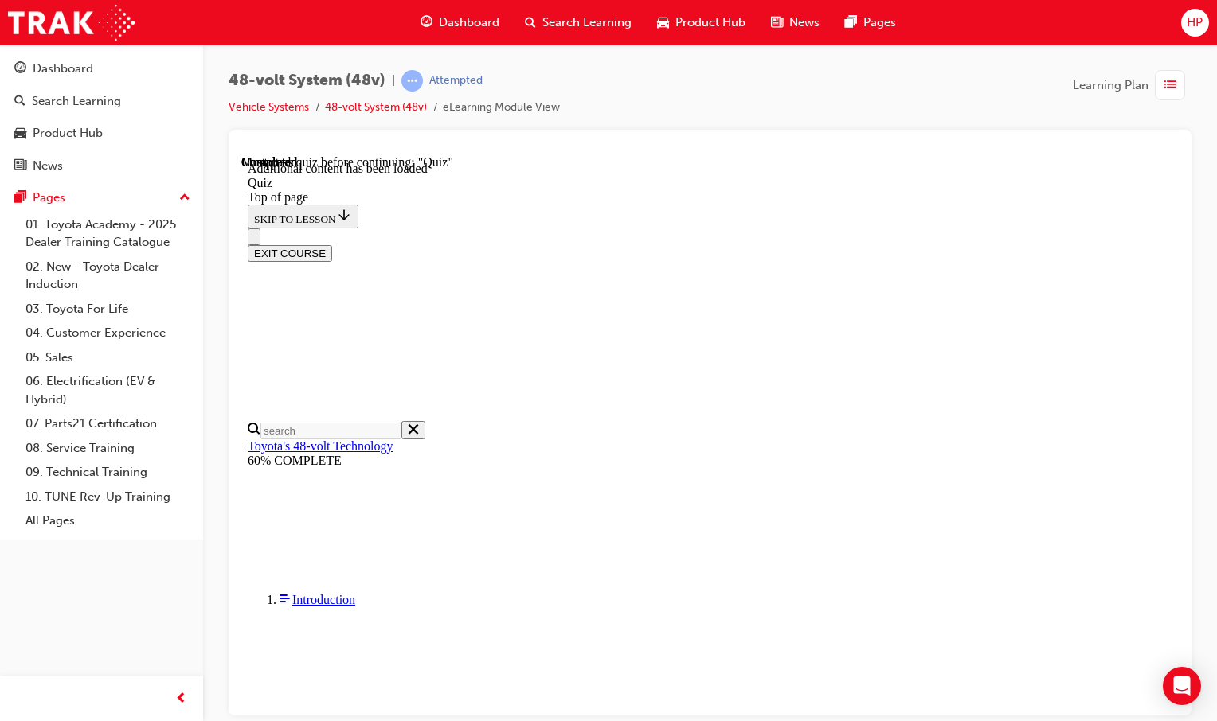
scroll to position [80, 0]
